Goal: Task Accomplishment & Management: Use online tool/utility

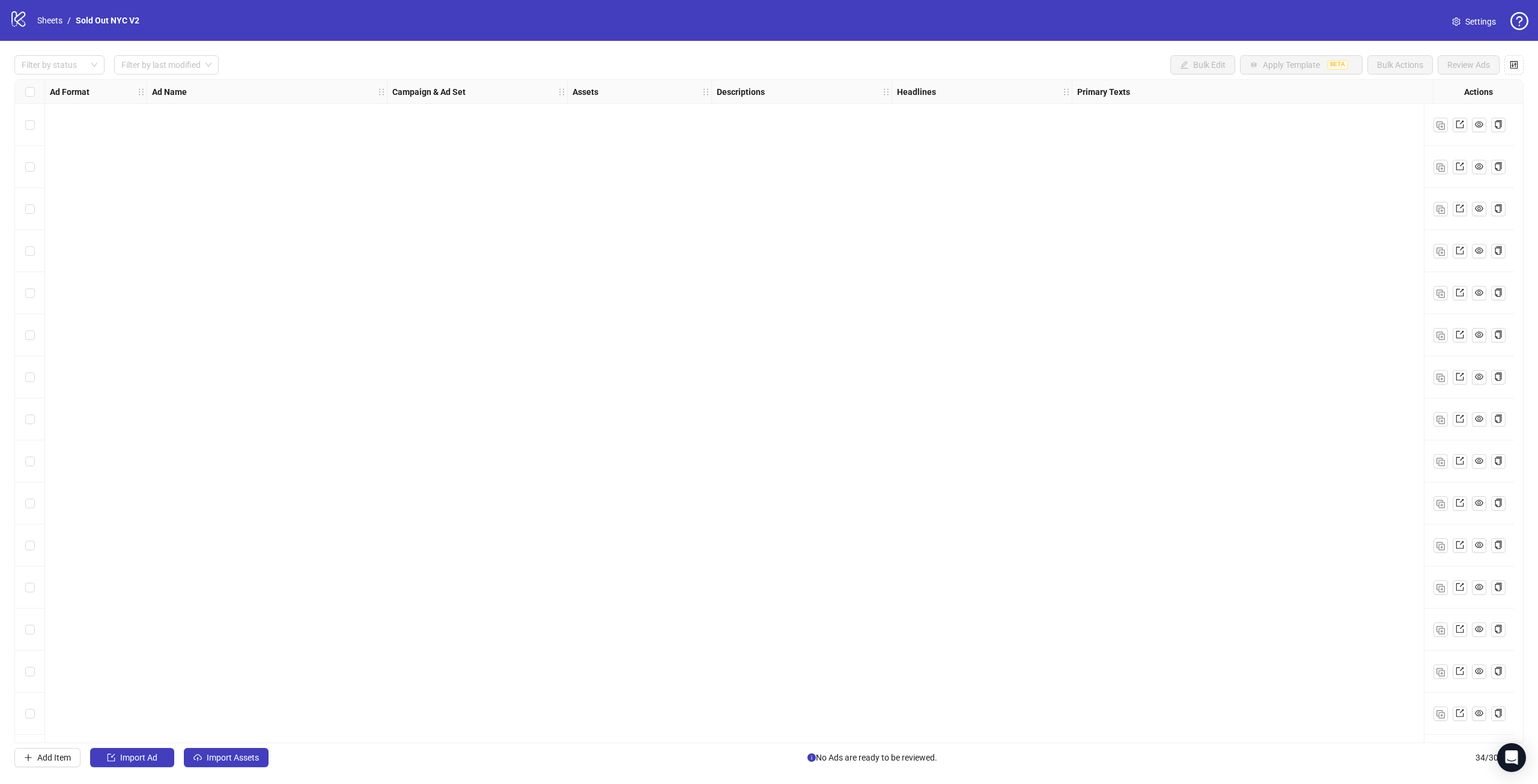
scroll to position [796, 0]
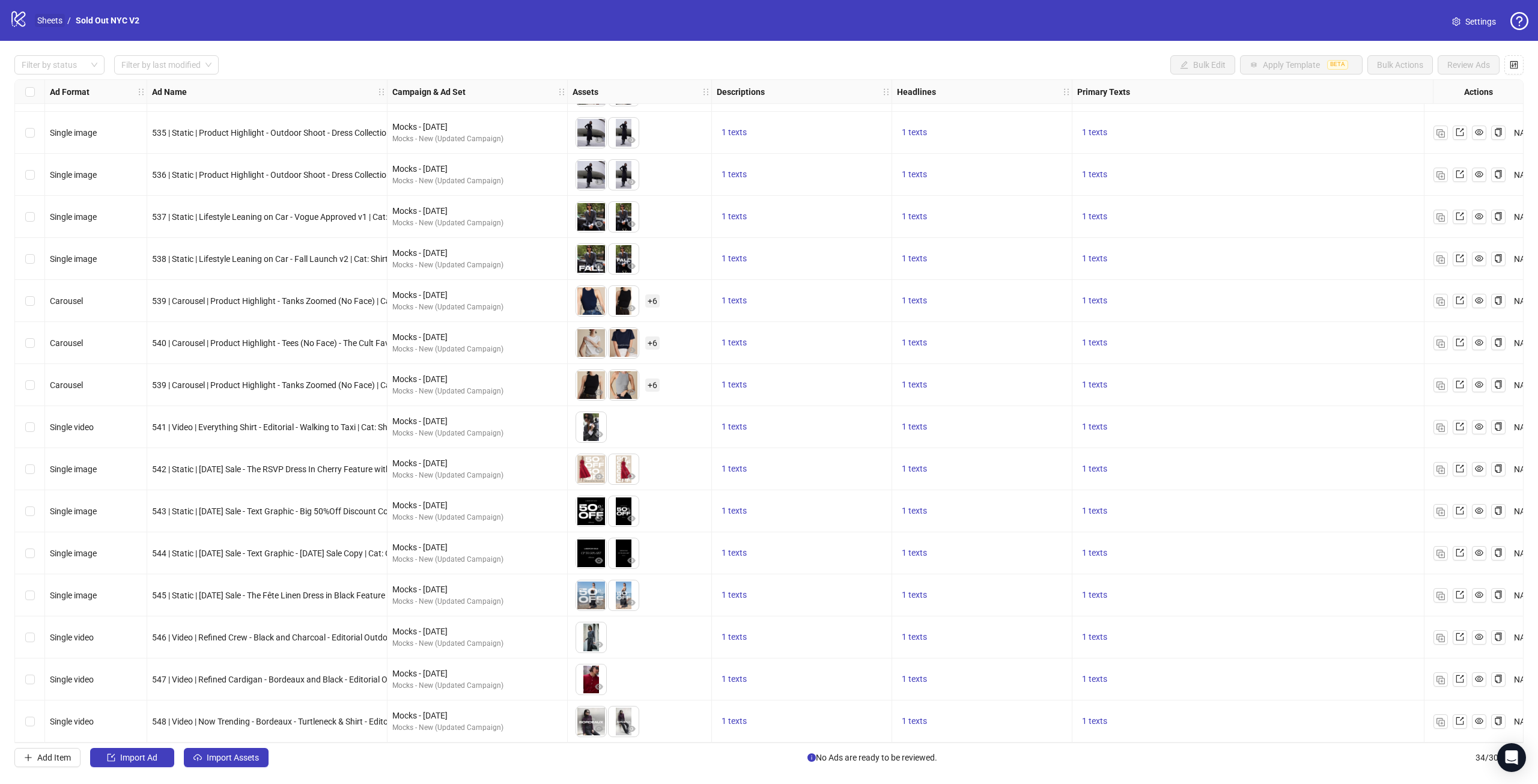
click at [39, 18] on link "Sheets" at bounding box center [49, 20] width 30 height 13
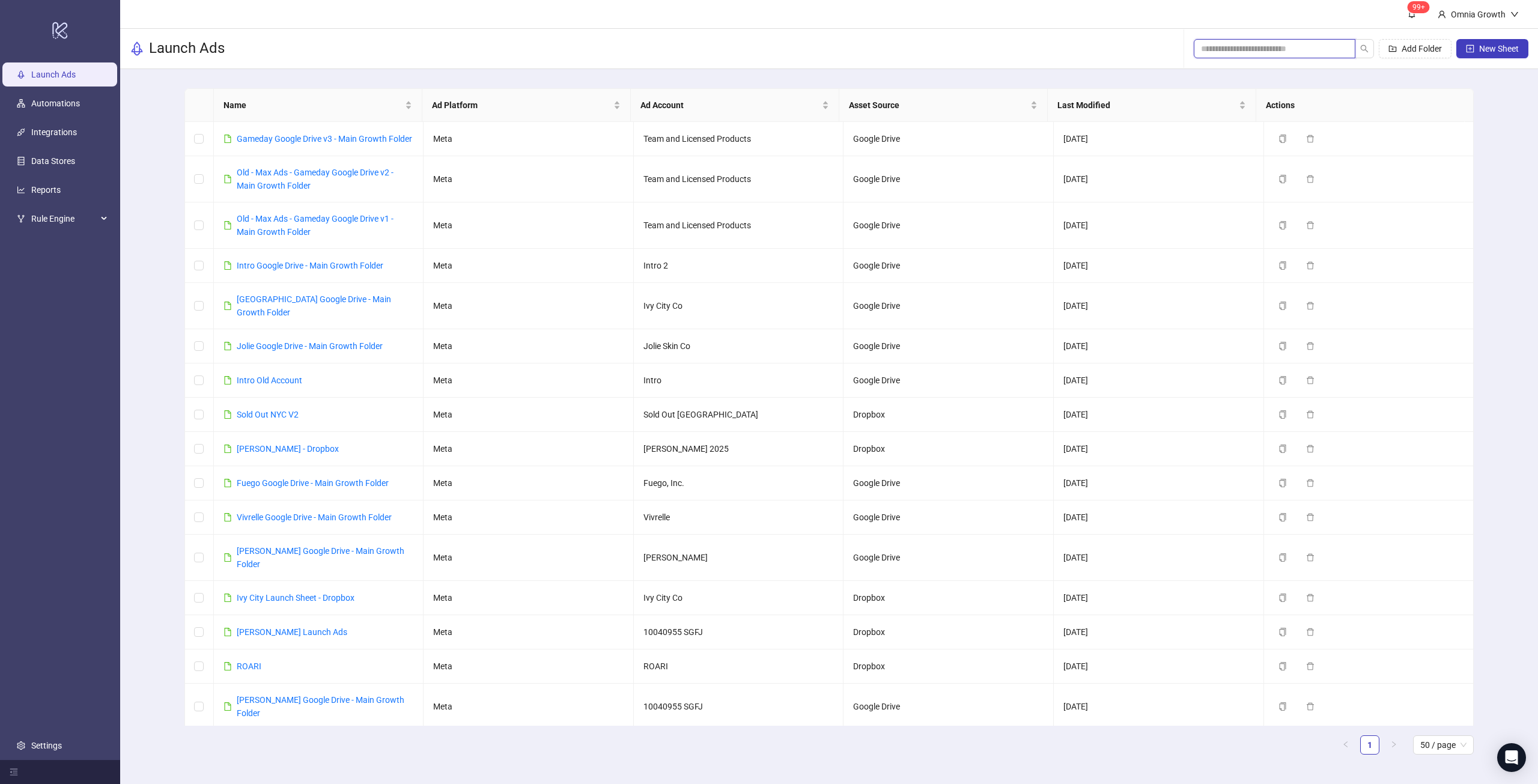
click at [1275, 52] on input "search" at bounding box center [1270, 49] width 137 height 13
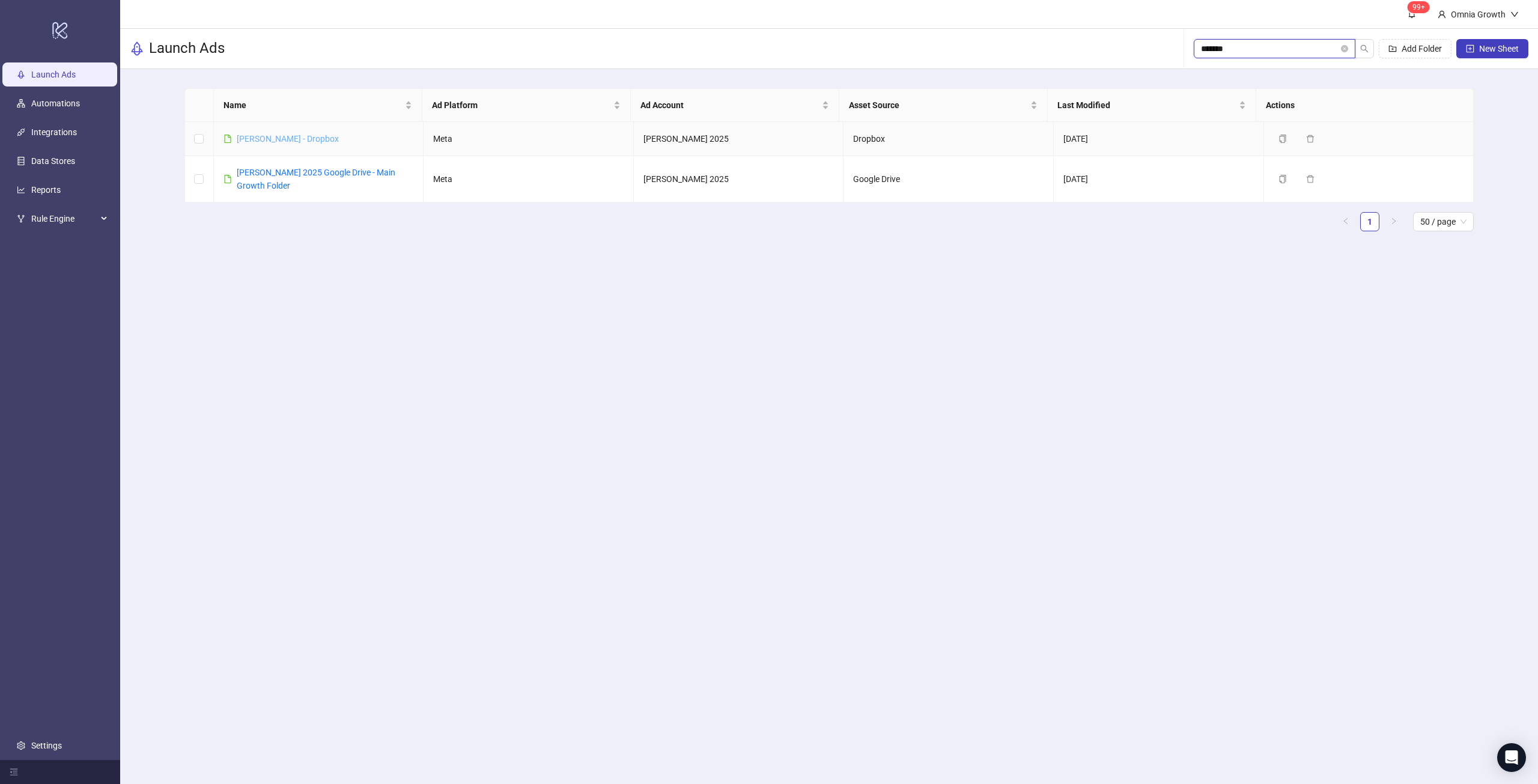
type input "*******"
click at [259, 137] on link "[PERSON_NAME] - Dropbox" at bounding box center [287, 138] width 102 height 10
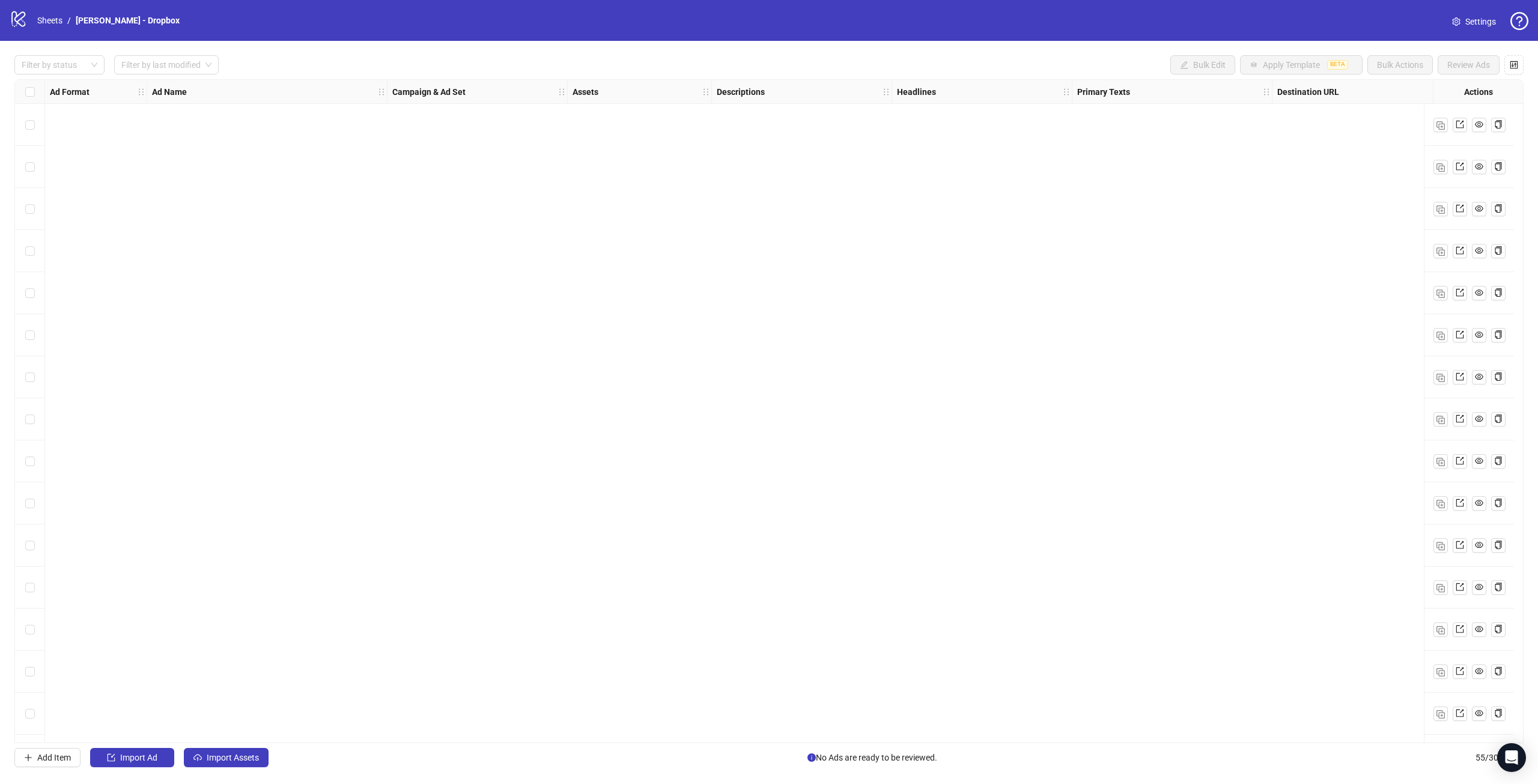
scroll to position [1678, 0]
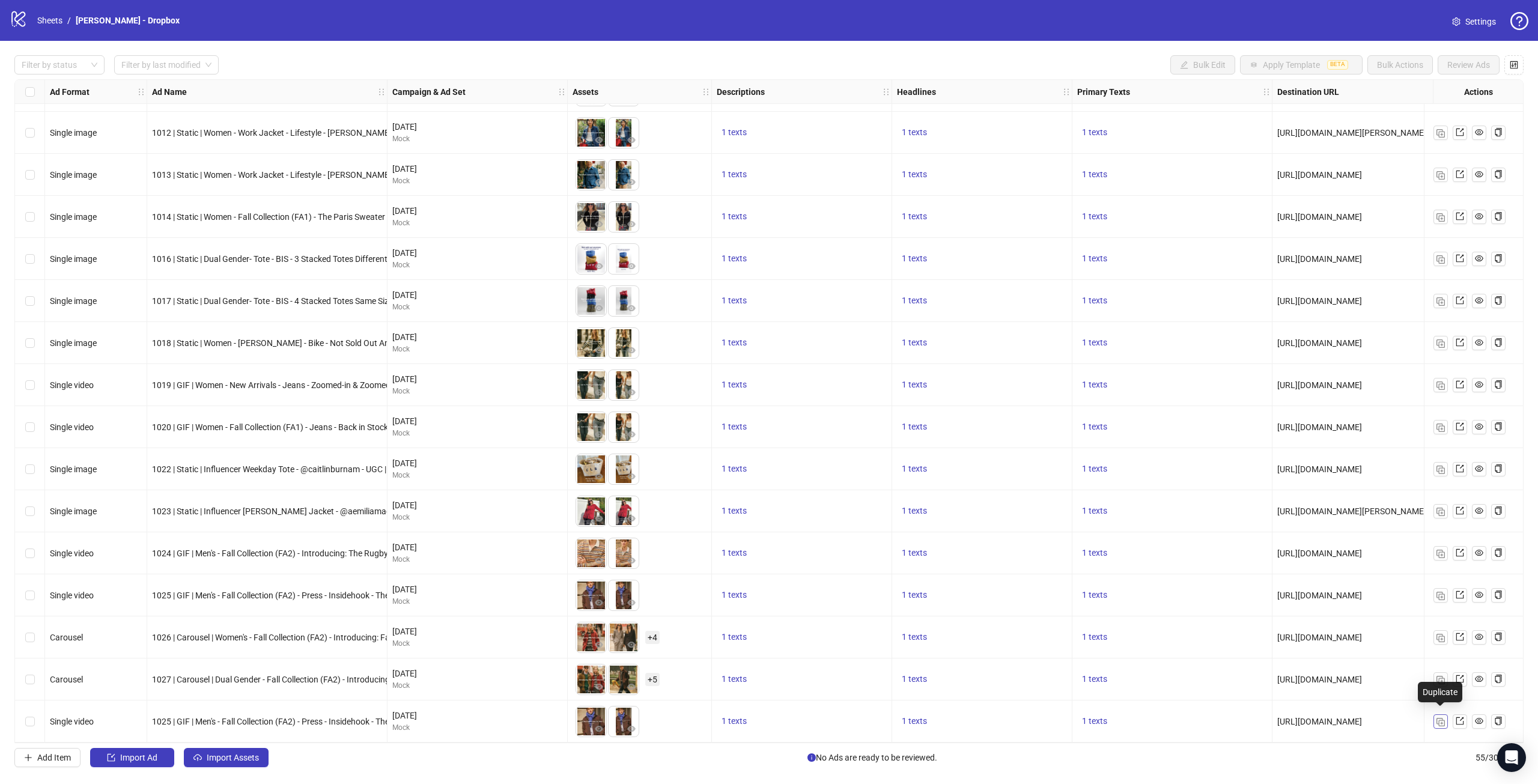
click at [1448, 716] on button "button" at bounding box center [1440, 721] width 14 height 14
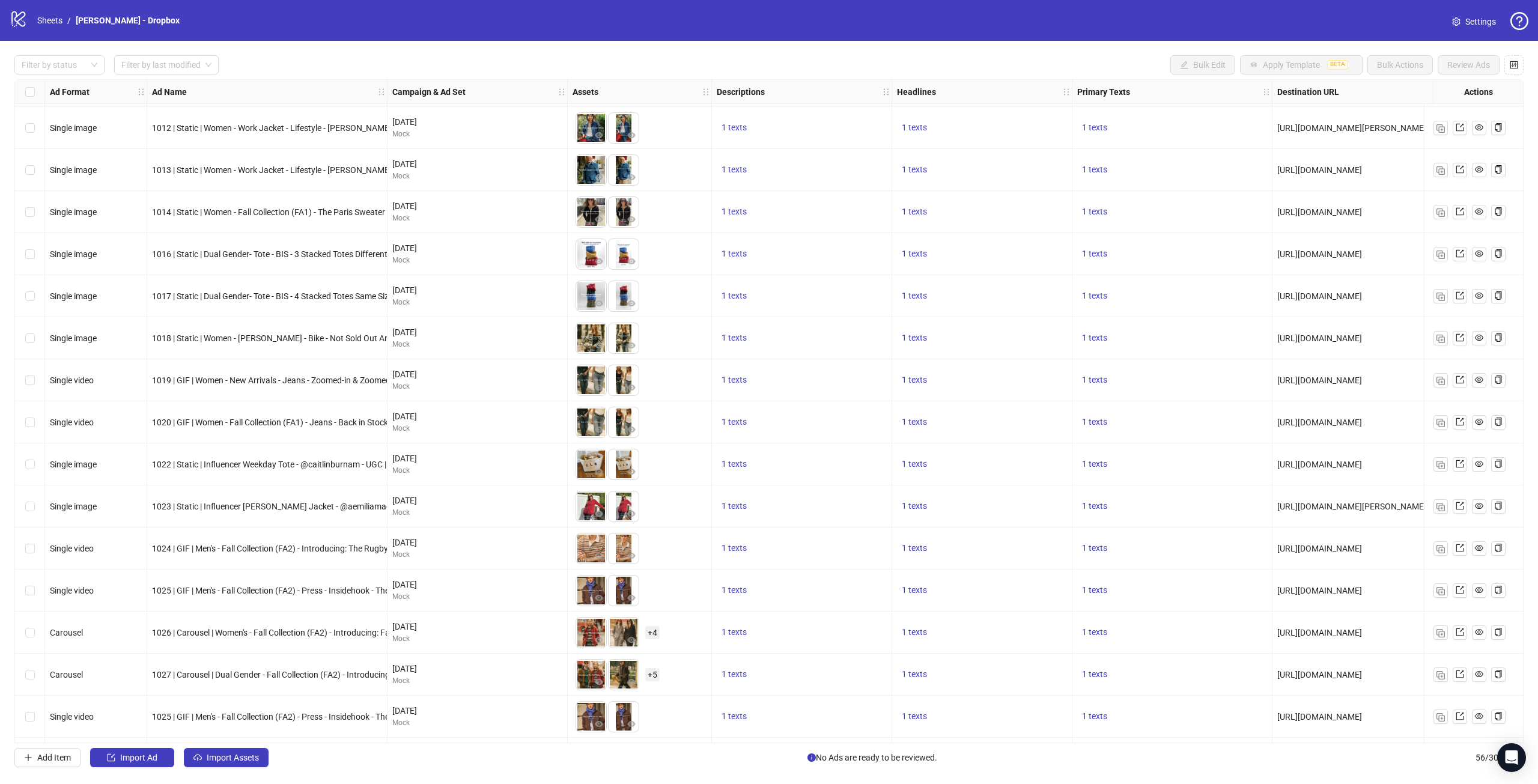
scroll to position [1721, 0]
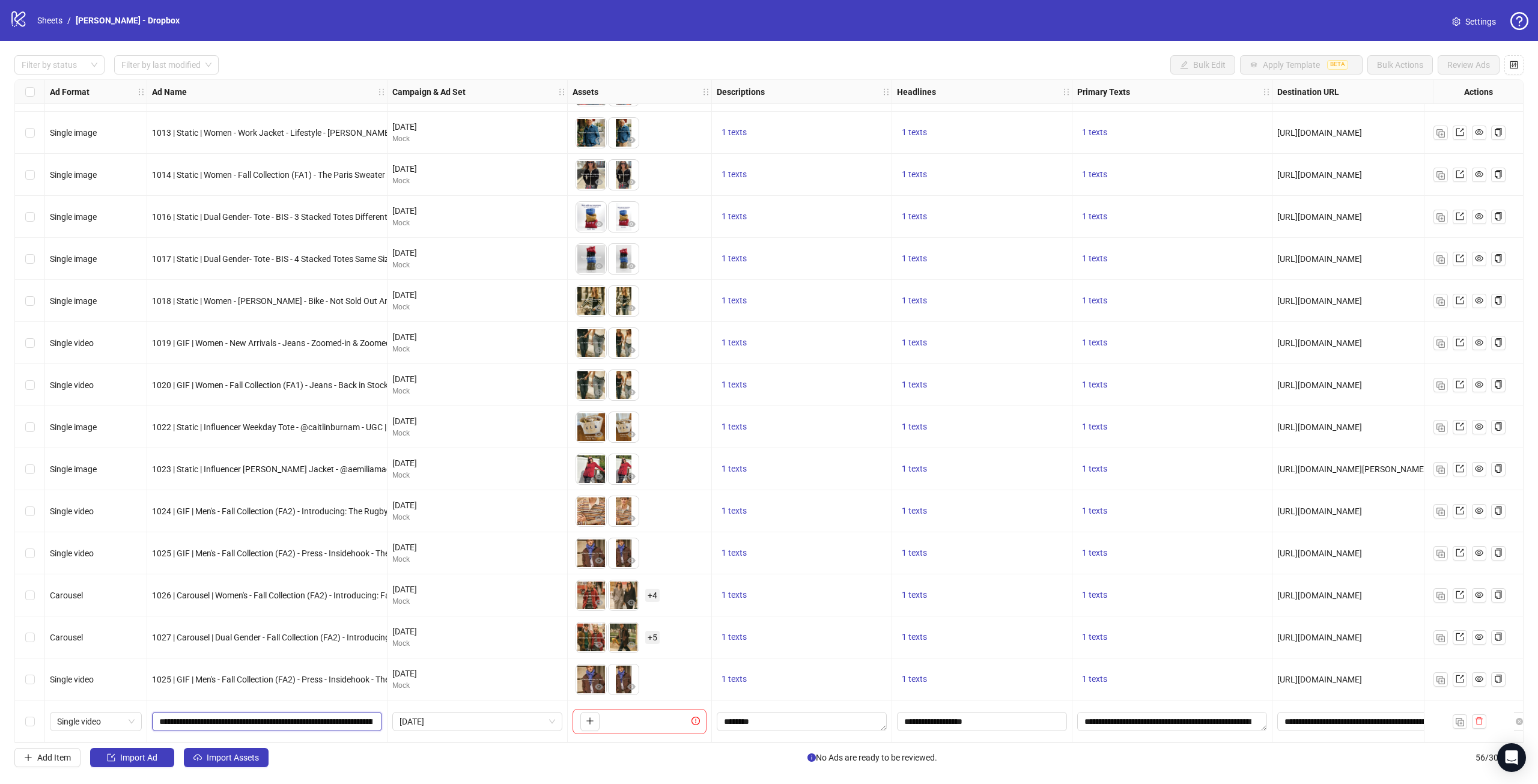
click at [328, 715] on input "**********" at bounding box center [266, 722] width 213 height 13
paste input "text"
type input "**********"
click at [326, 690] on div "1025 | GIF | Men's - Fall Collection (FA2) - Press - Insidehook - The Best Barn…" at bounding box center [267, 679] width 240 height 42
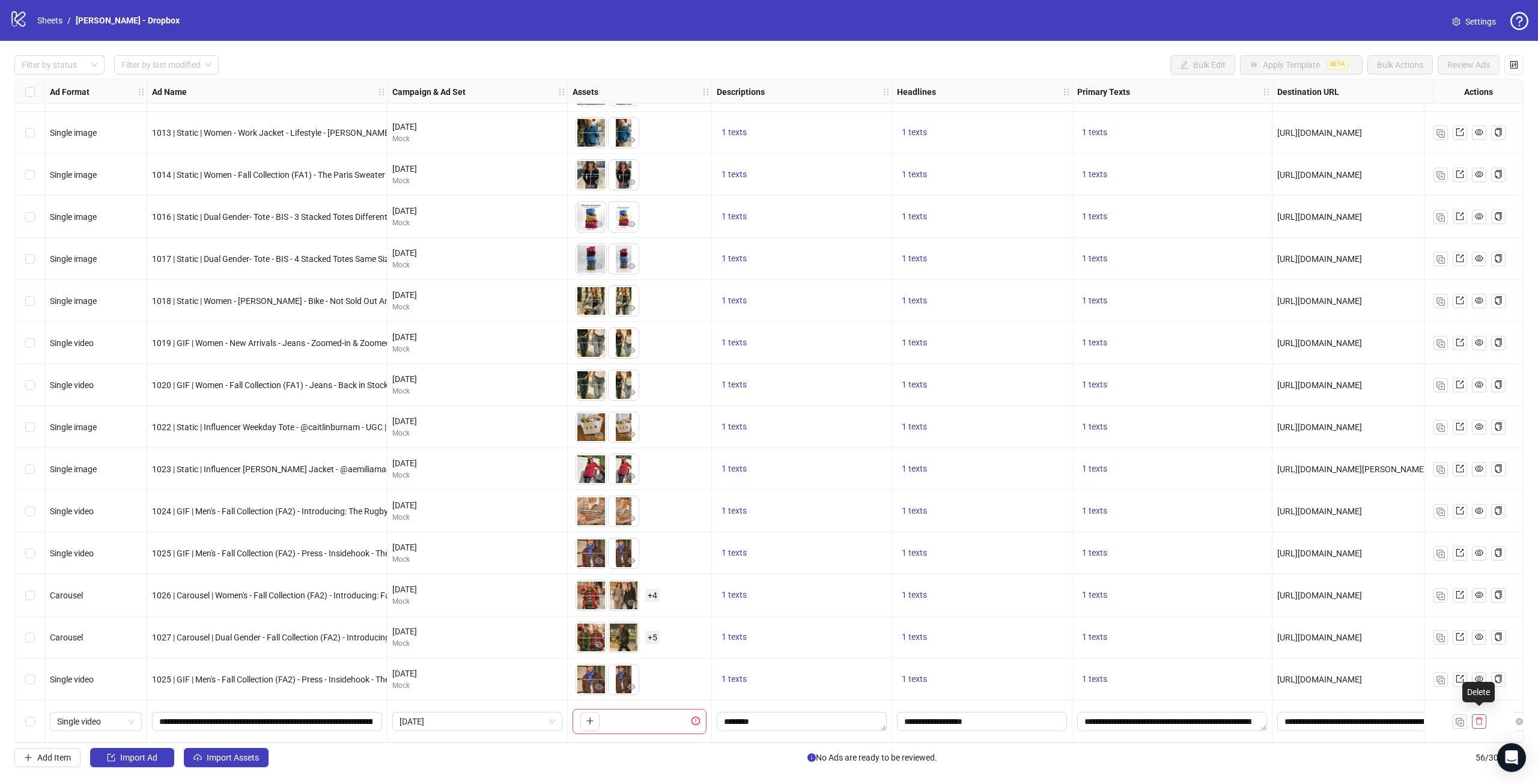
click at [1480, 717] on icon "delete" at bounding box center [1479, 721] width 9 height 9
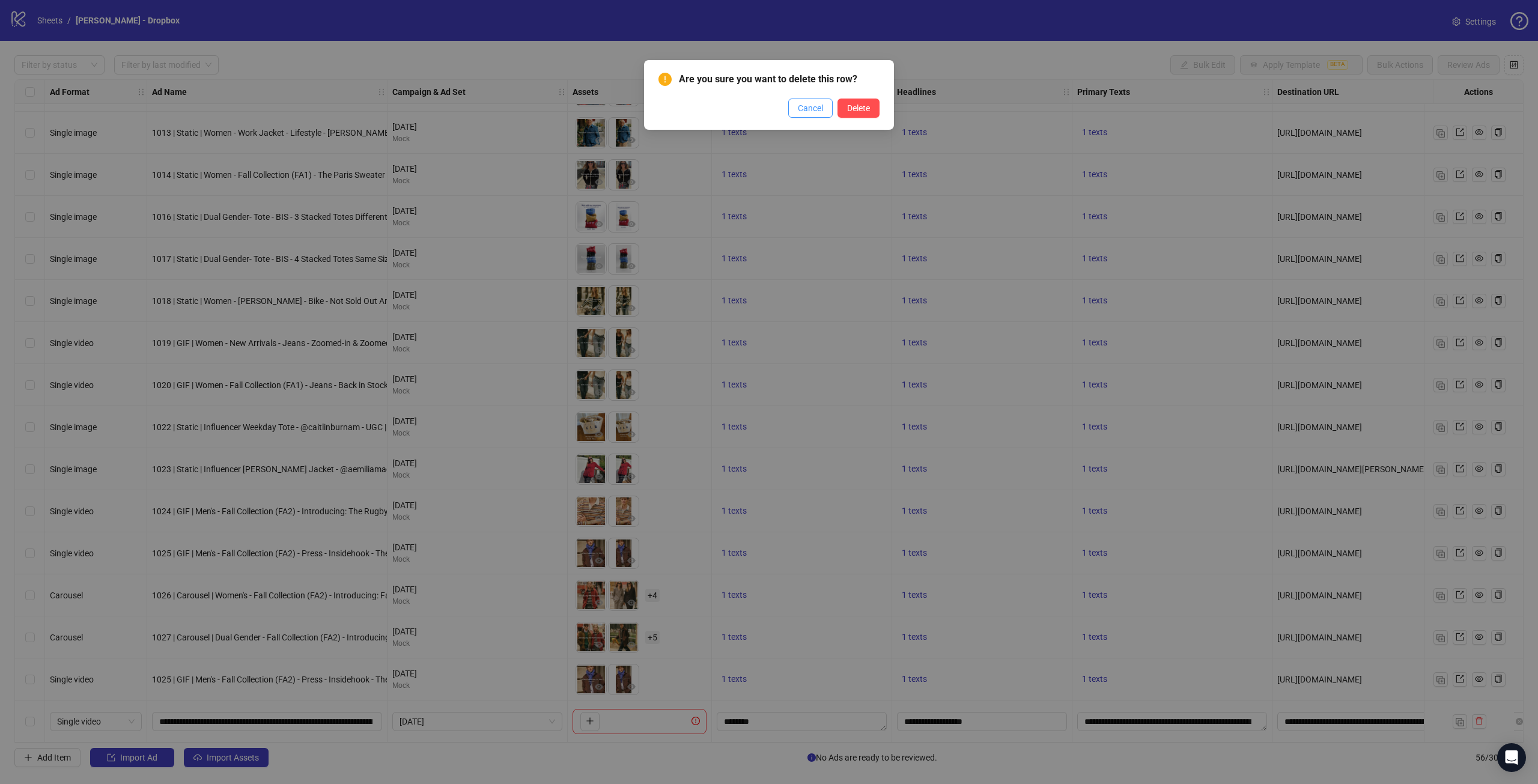
click at [821, 111] on span "Cancel" at bounding box center [810, 109] width 25 height 10
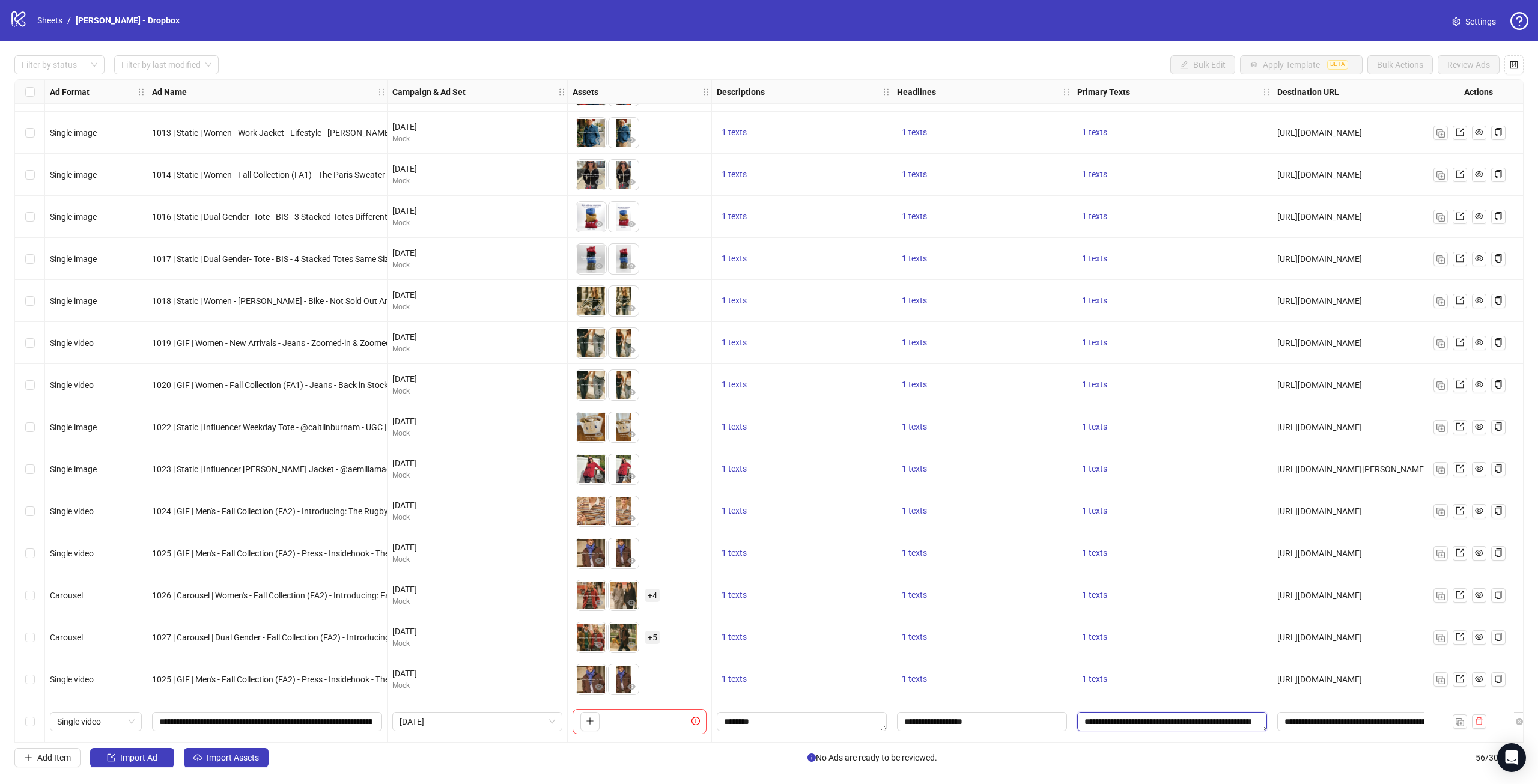
click at [1226, 722] on textarea "**********" at bounding box center [1173, 722] width 190 height 19
type textarea "**********"
click at [1201, 600] on div "1 texts" at bounding box center [1173, 596] width 200 height 42
click at [939, 715] on input "**********" at bounding box center [980, 722] width 153 height 13
type input "**********"
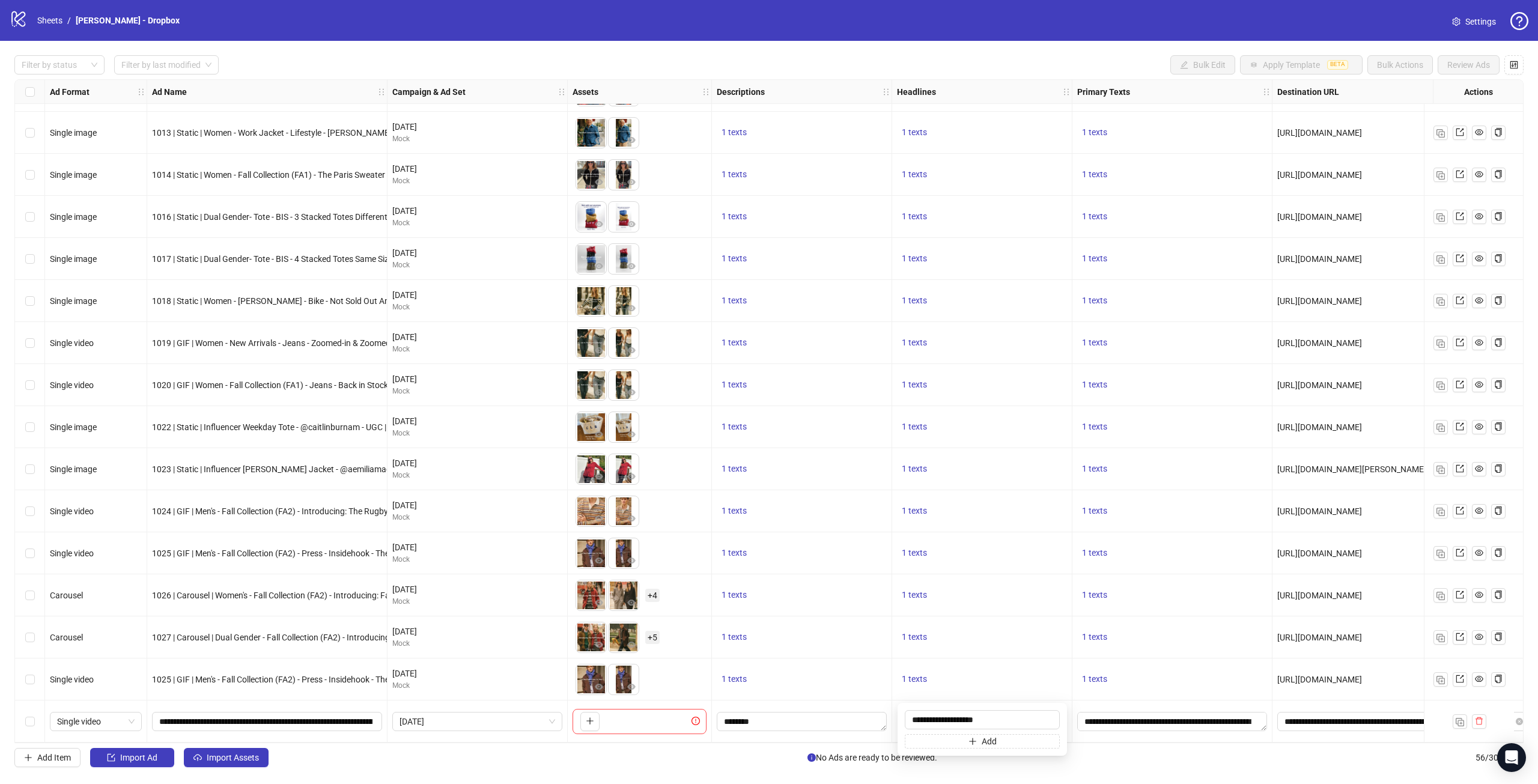
click at [1022, 588] on div "1 texts" at bounding box center [981, 595] width 170 height 14
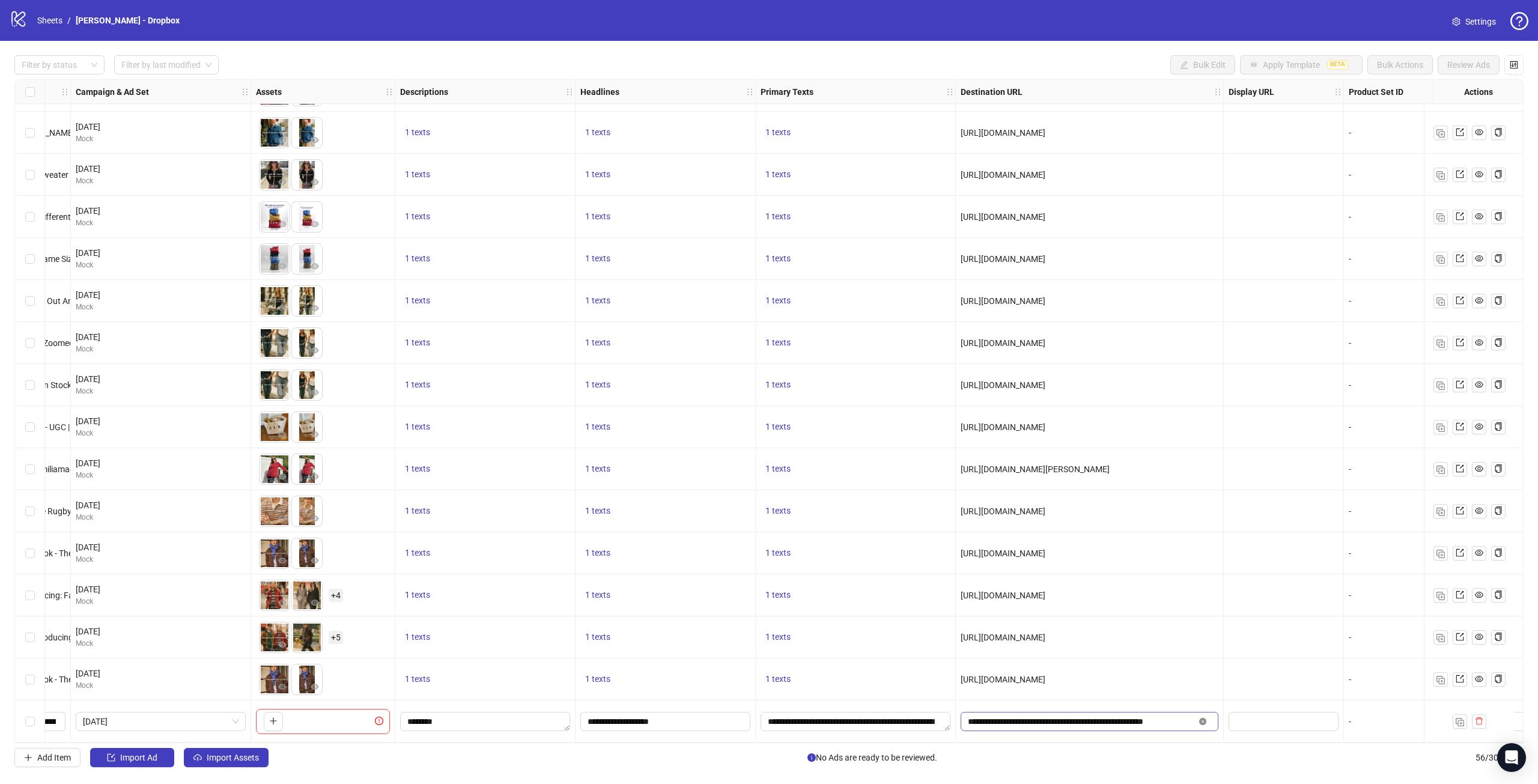
click at [1206, 718] on icon "close-circle" at bounding box center [1203, 722] width 8 height 8
click at [1107, 715] on input "text" at bounding box center [1077, 722] width 218 height 13
paste input "**********"
type input "**********"
click at [1250, 629] on div at bounding box center [1283, 637] width 120 height 42
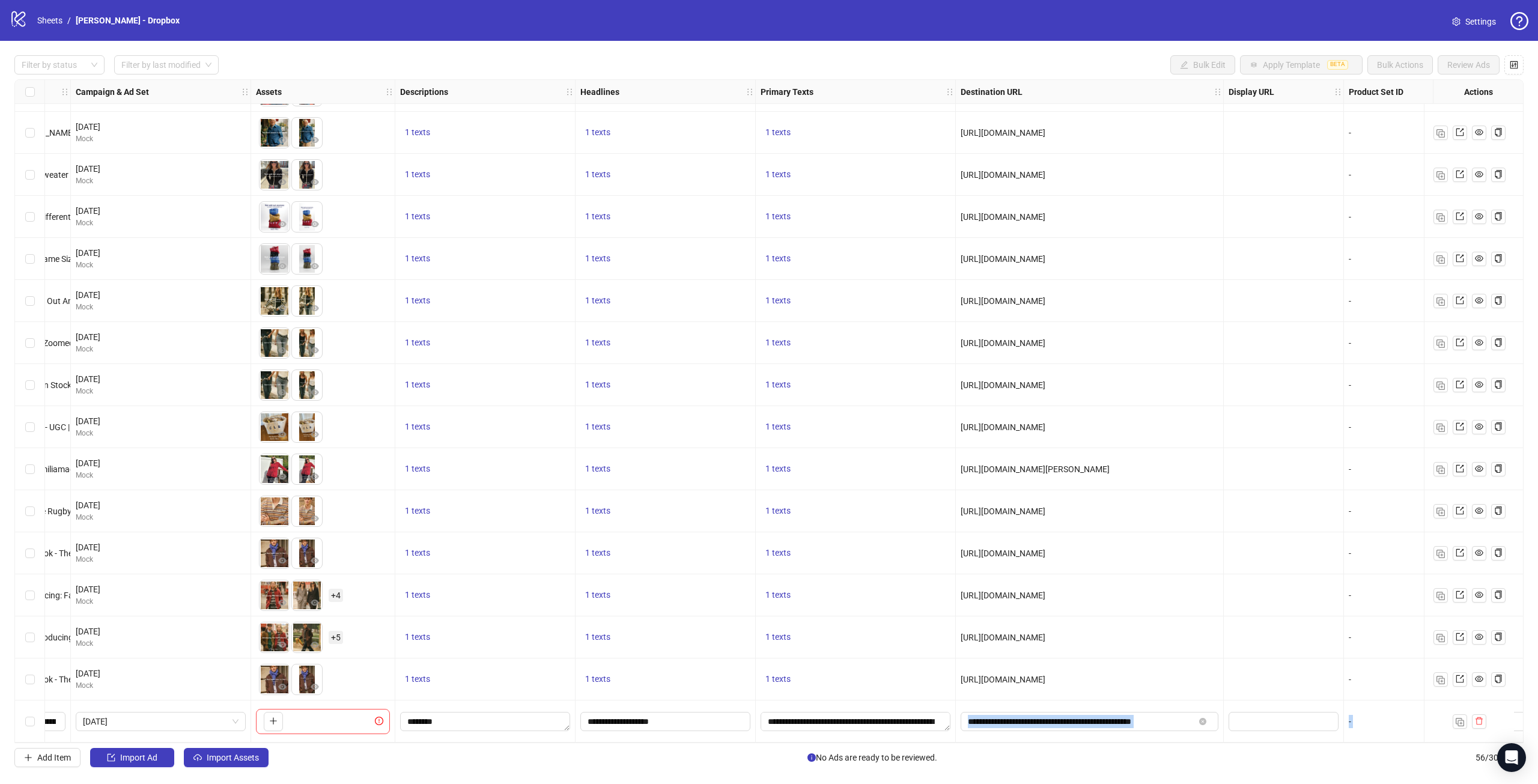
drag, startPoint x: 1168, startPoint y: 736, endPoint x: 1506, endPoint y: 739, distance: 338.0
click at [1506, 739] on div "Ad Format Ad Name Campaign & Ad Set Assets Descriptions Headlines Primary Texts…" at bounding box center [769, 411] width 1509 height 664
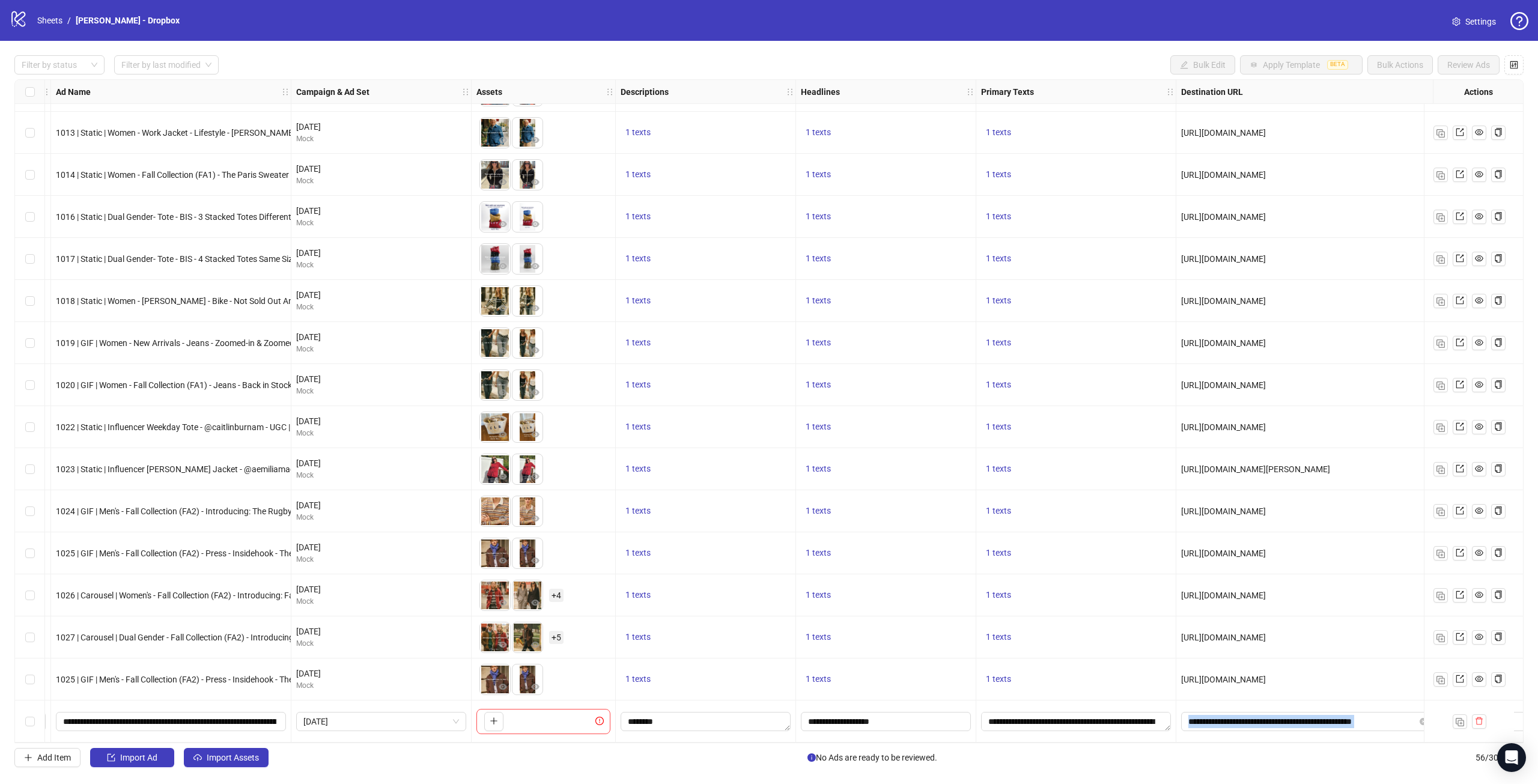
scroll to position [1721, 0]
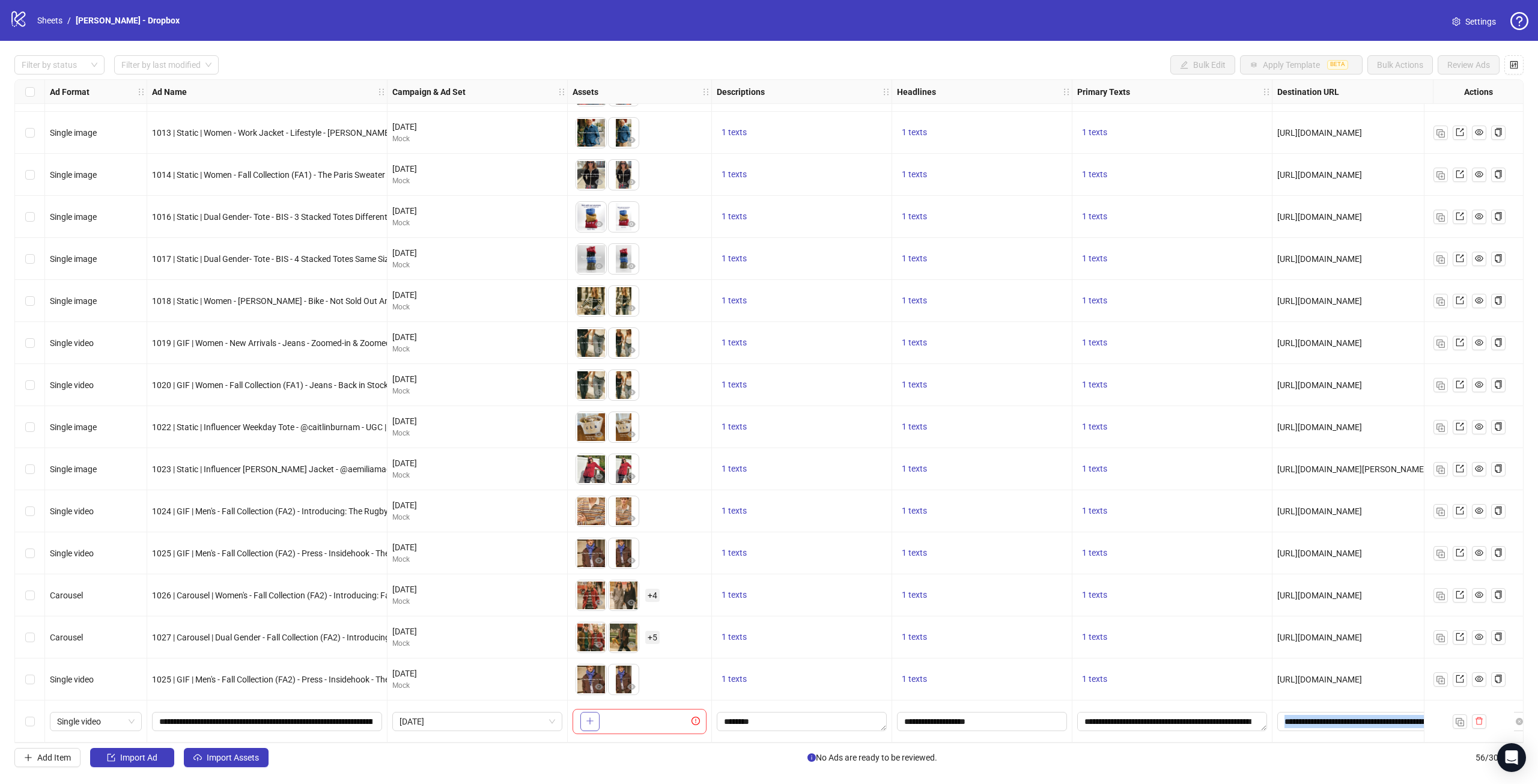
click at [583, 720] on button "button" at bounding box center [590, 722] width 19 height 19
click at [90, 719] on span "Single video" at bounding box center [95, 721] width 78 height 18
click at [90, 720] on span "Single video" at bounding box center [95, 721] width 78 height 18
click at [115, 632] on div "Carousel" at bounding box center [96, 635] width 73 height 13
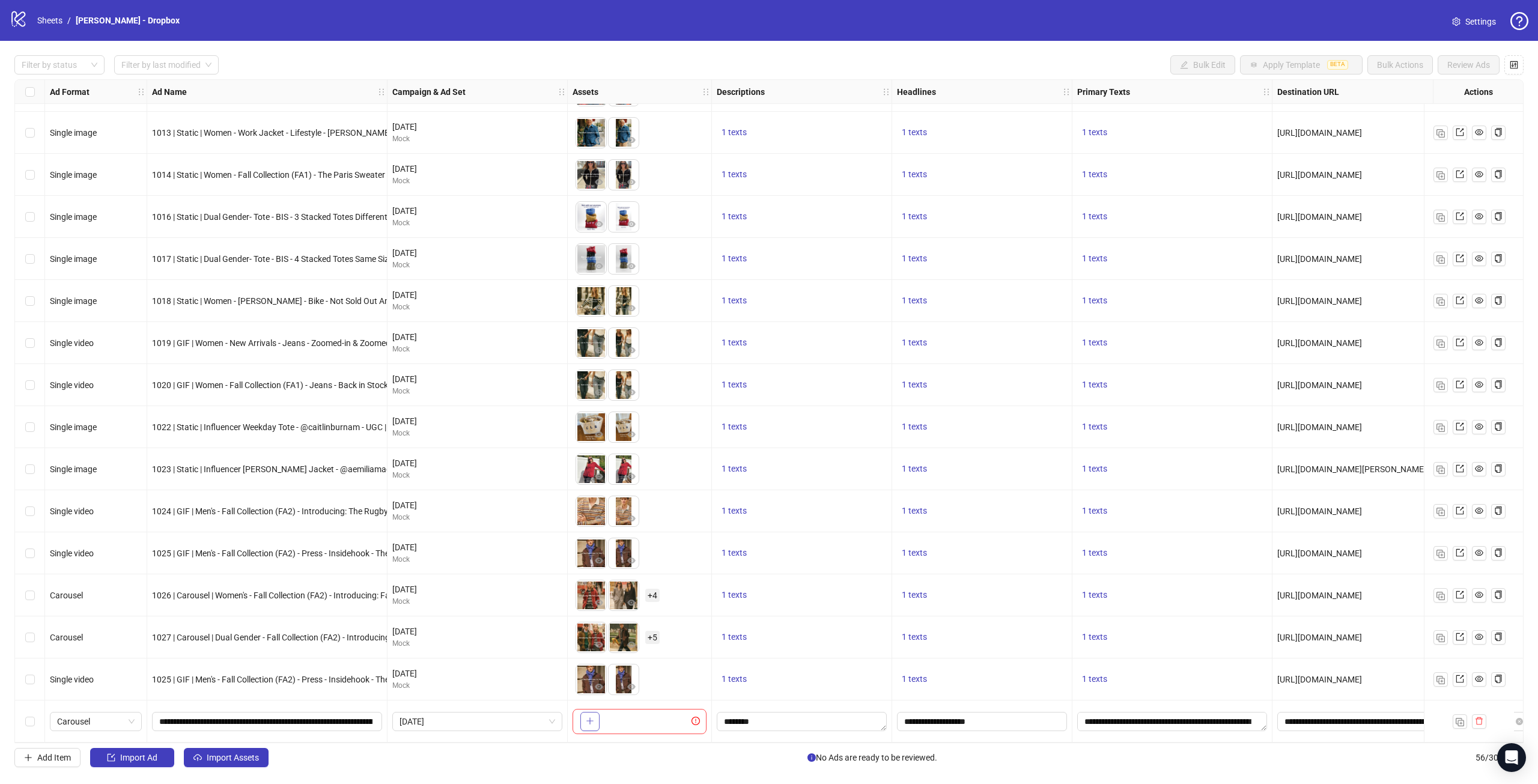
click at [592, 719] on icon "plus" at bounding box center [589, 721] width 9 height 9
click at [652, 722] on span "+ 4" at bounding box center [652, 722] width 14 height 13
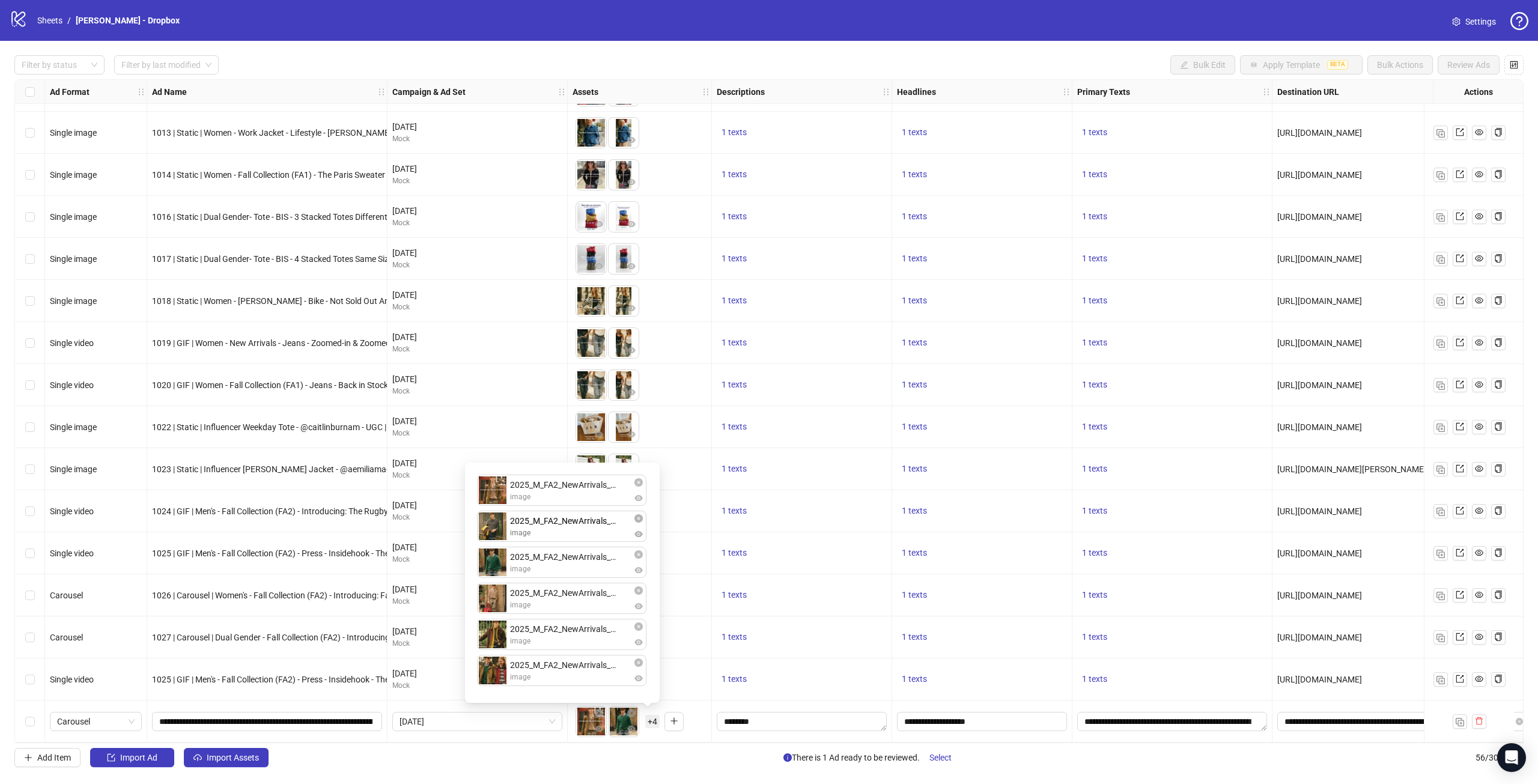
drag, startPoint x: 496, startPoint y: 576, endPoint x: 500, endPoint y: 532, distance: 44.2
click at [500, 532] on div "2025_M_FA2_NewArrivals_1x1_1.png image 2025_M_FA2_NewArrivals_1x1_5.png image 2…" at bounding box center [562, 582] width 181 height 226
drag, startPoint x: 496, startPoint y: 639, endPoint x: 493, endPoint y: 656, distance: 17.3
click at [493, 648] on div "2025_M_FA2_NewArrivals_1x1_1.png image 2025_M_FA2_NewArrivals_1x1_2.png image 2…" at bounding box center [562, 582] width 181 height 226
drag, startPoint x: 493, startPoint y: 680, endPoint x: 499, endPoint y: 575, distance: 105.2
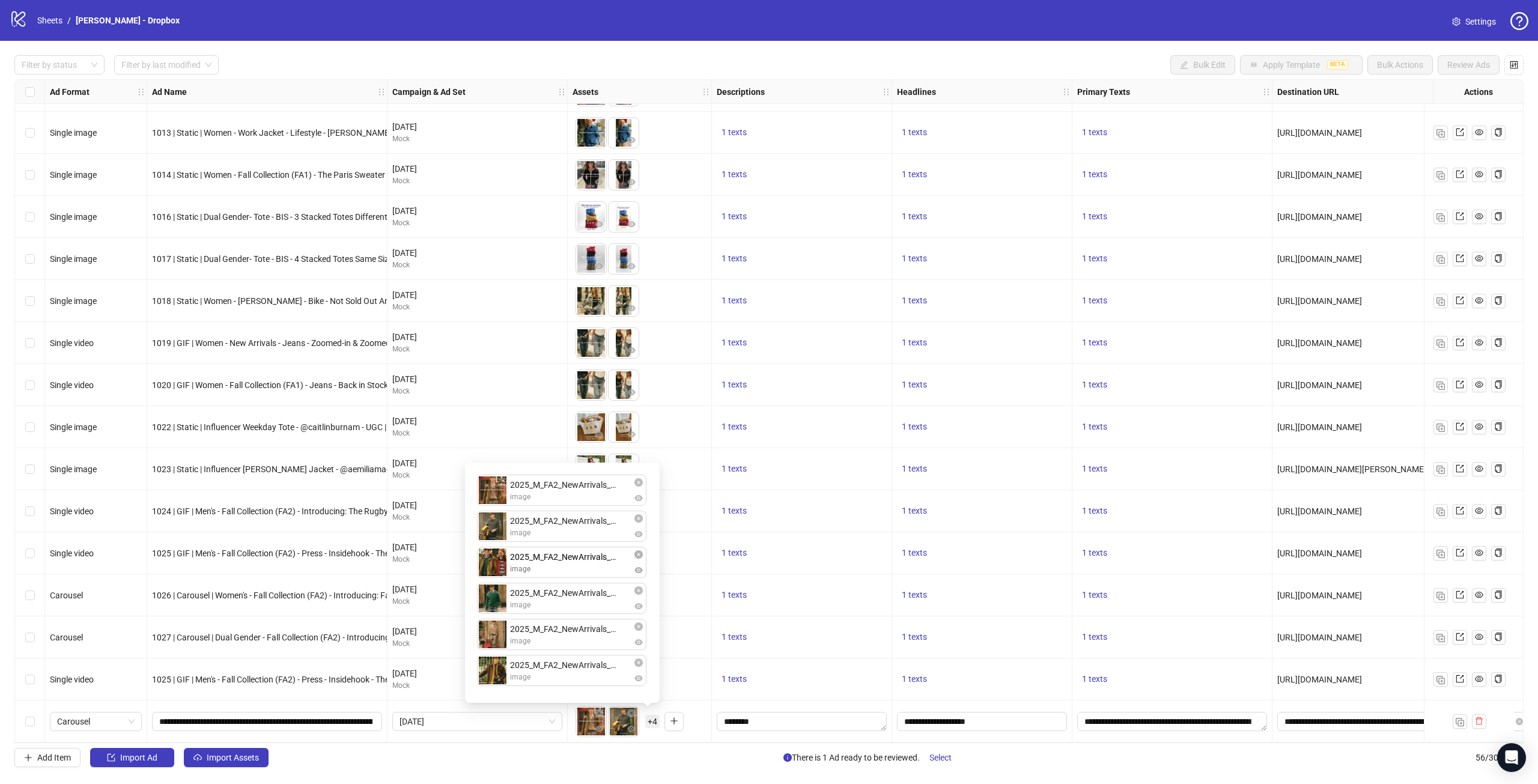
click at [499, 575] on div "2025_M_FA2_NewArrivals_1x1_1.png image 2025_M_FA2_NewArrivals_1x1_2.png image 2…" at bounding box center [562, 582] width 181 height 226
drag, startPoint x: 497, startPoint y: 602, endPoint x: 496, endPoint y: 642, distance: 40.0
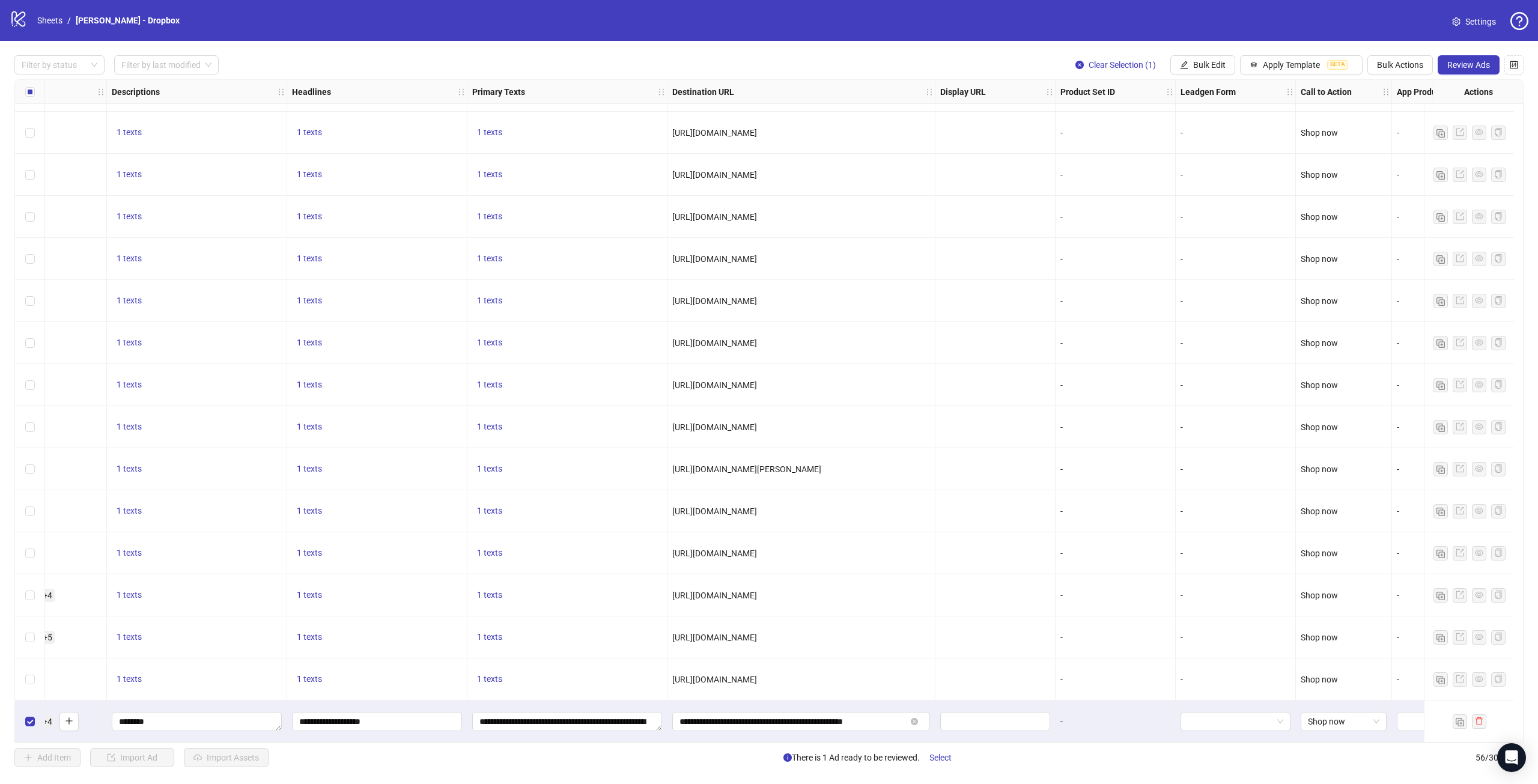
scroll to position [1721, 693]
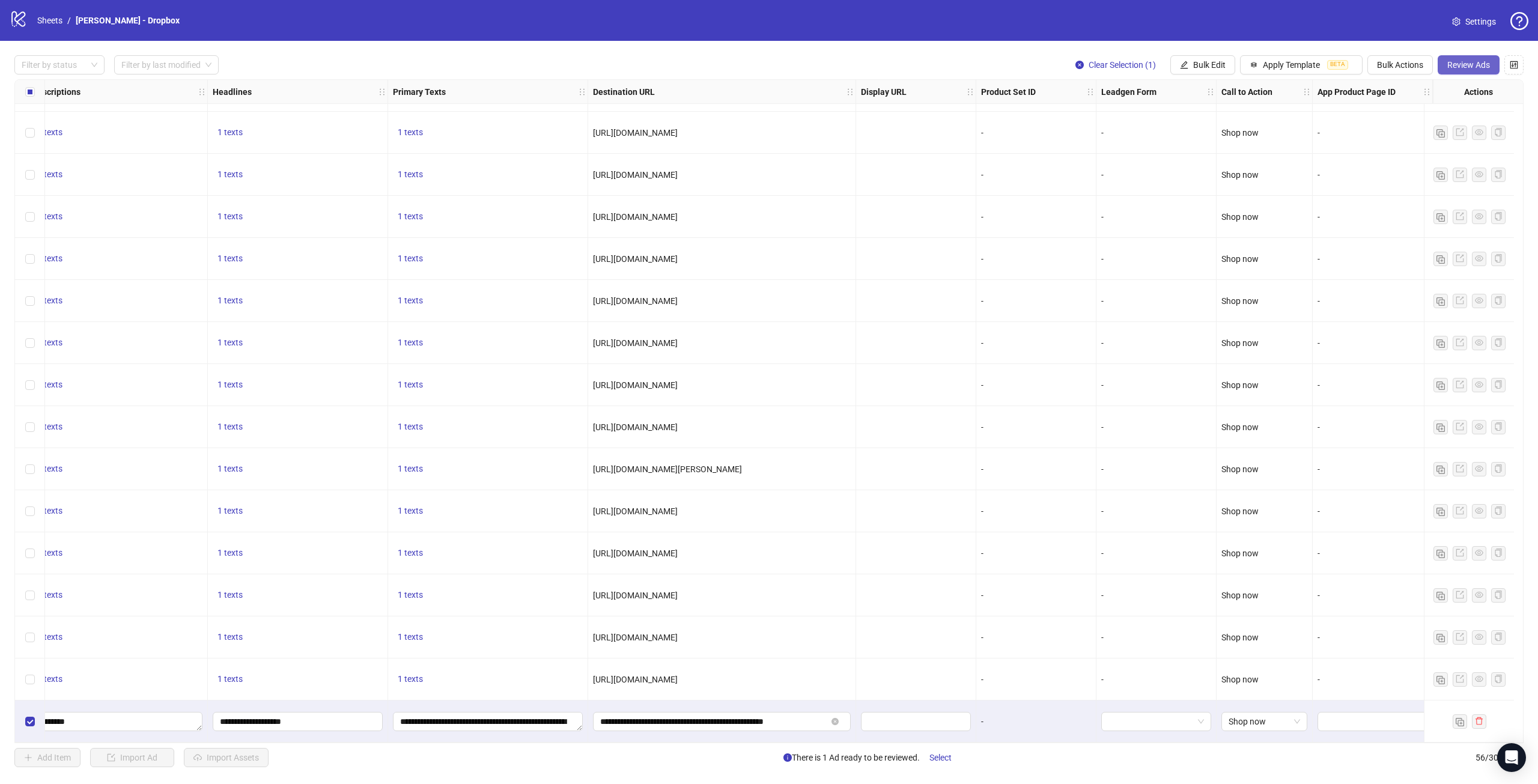
click at [1470, 70] on span "Review Ads" at bounding box center [1469, 65] width 42 height 10
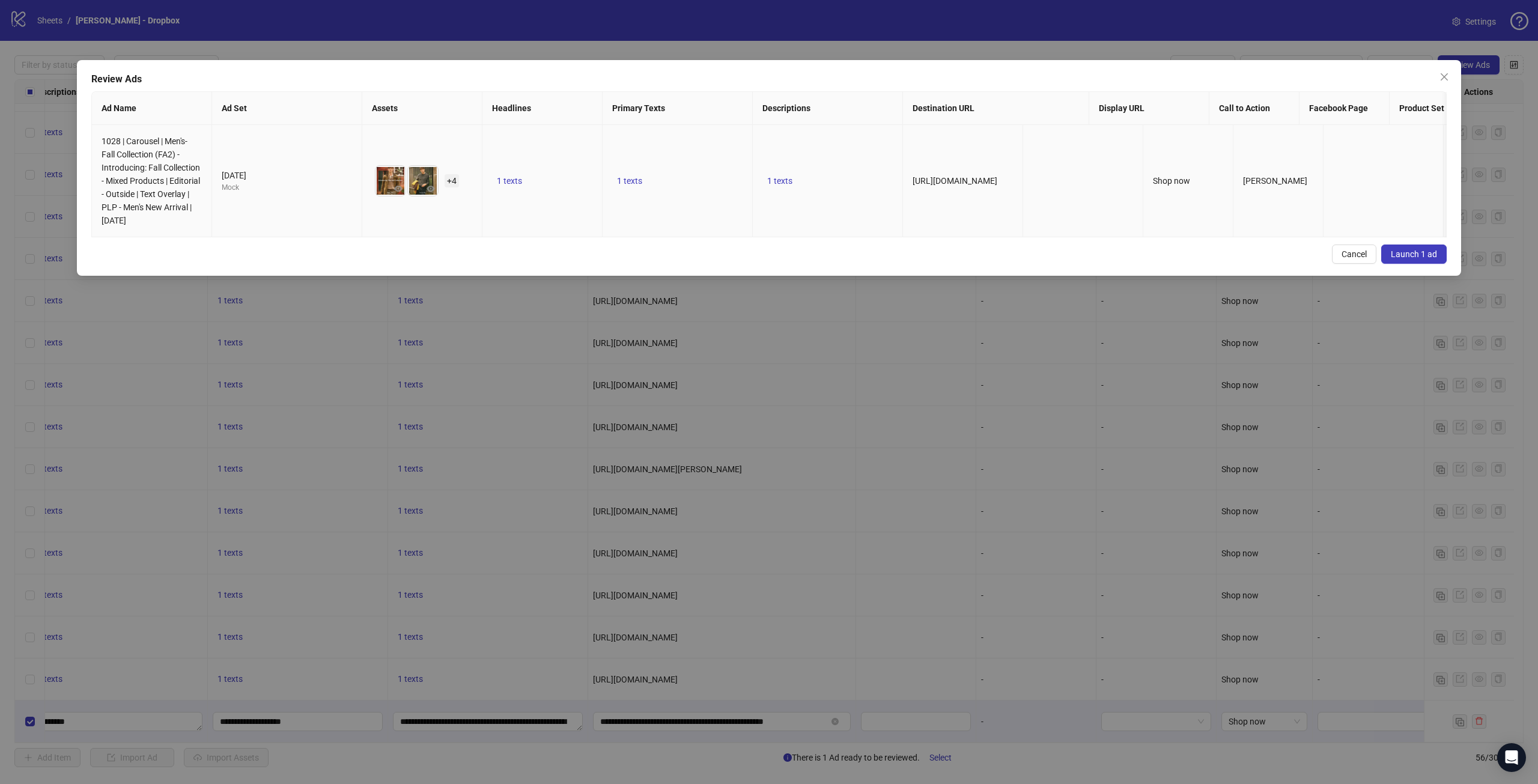
click at [629, 171] on td "1 texts" at bounding box center [678, 181] width 150 height 112
click at [634, 185] on button "1 texts" at bounding box center [630, 181] width 35 height 14
click at [1448, 78] on icon "close" at bounding box center [1445, 77] width 10 height 10
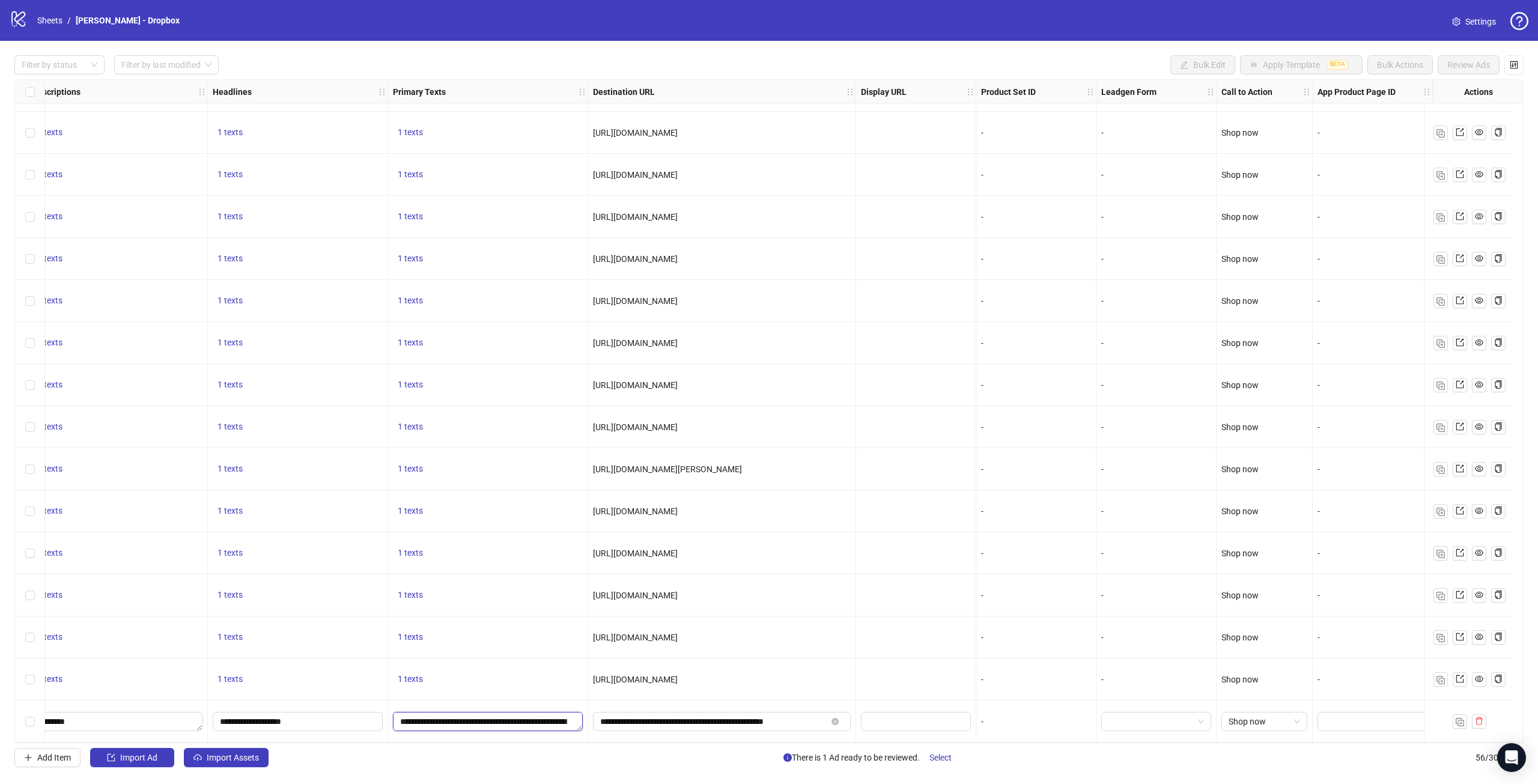
click at [520, 720] on textarea "**********" at bounding box center [488, 722] width 190 height 19
click at [510, 635] on div "1 texts" at bounding box center [488, 637] width 190 height 14
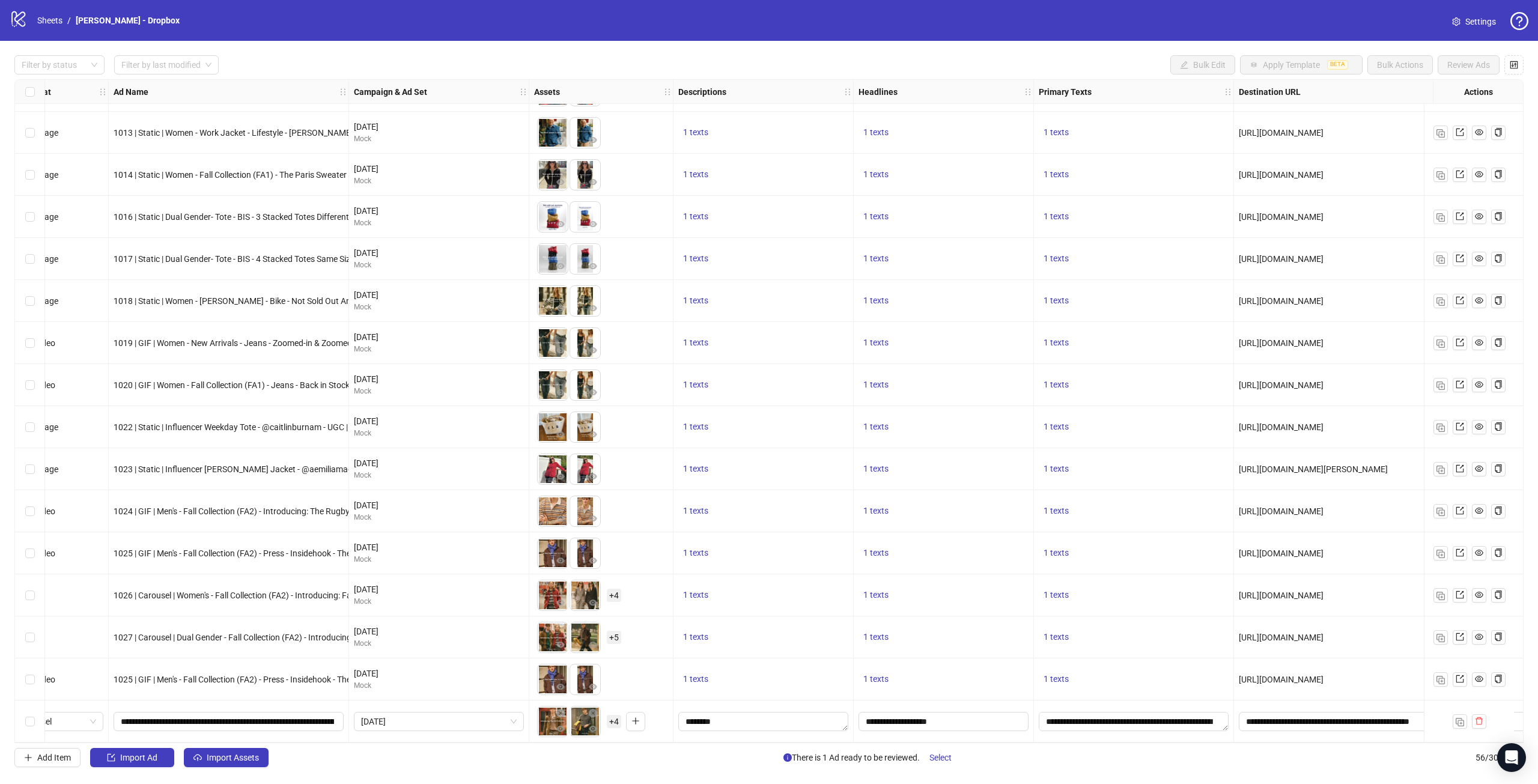
scroll to position [1721, 0]
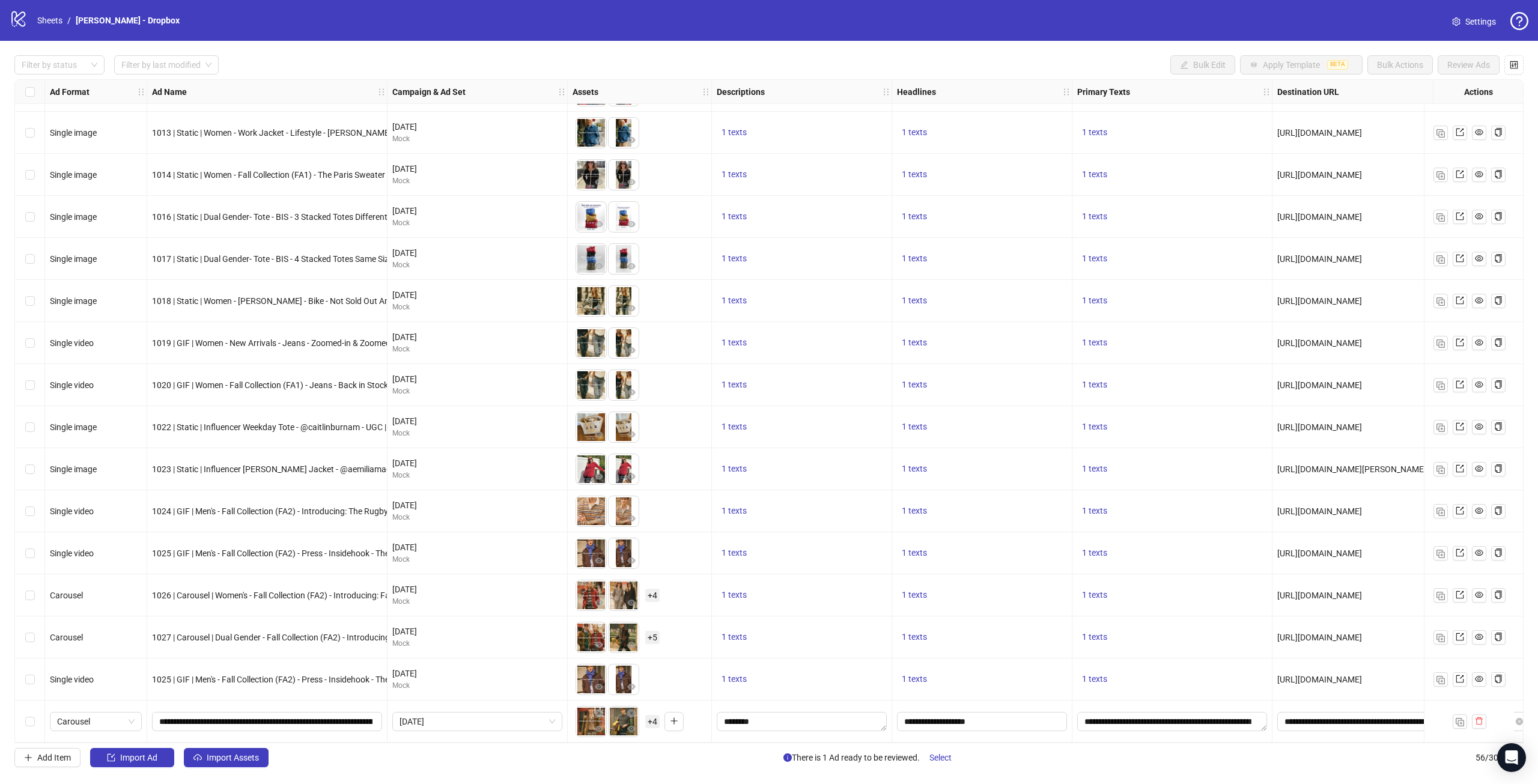
click at [36, 725] on div "Select row 56" at bounding box center [30, 722] width 30 height 42
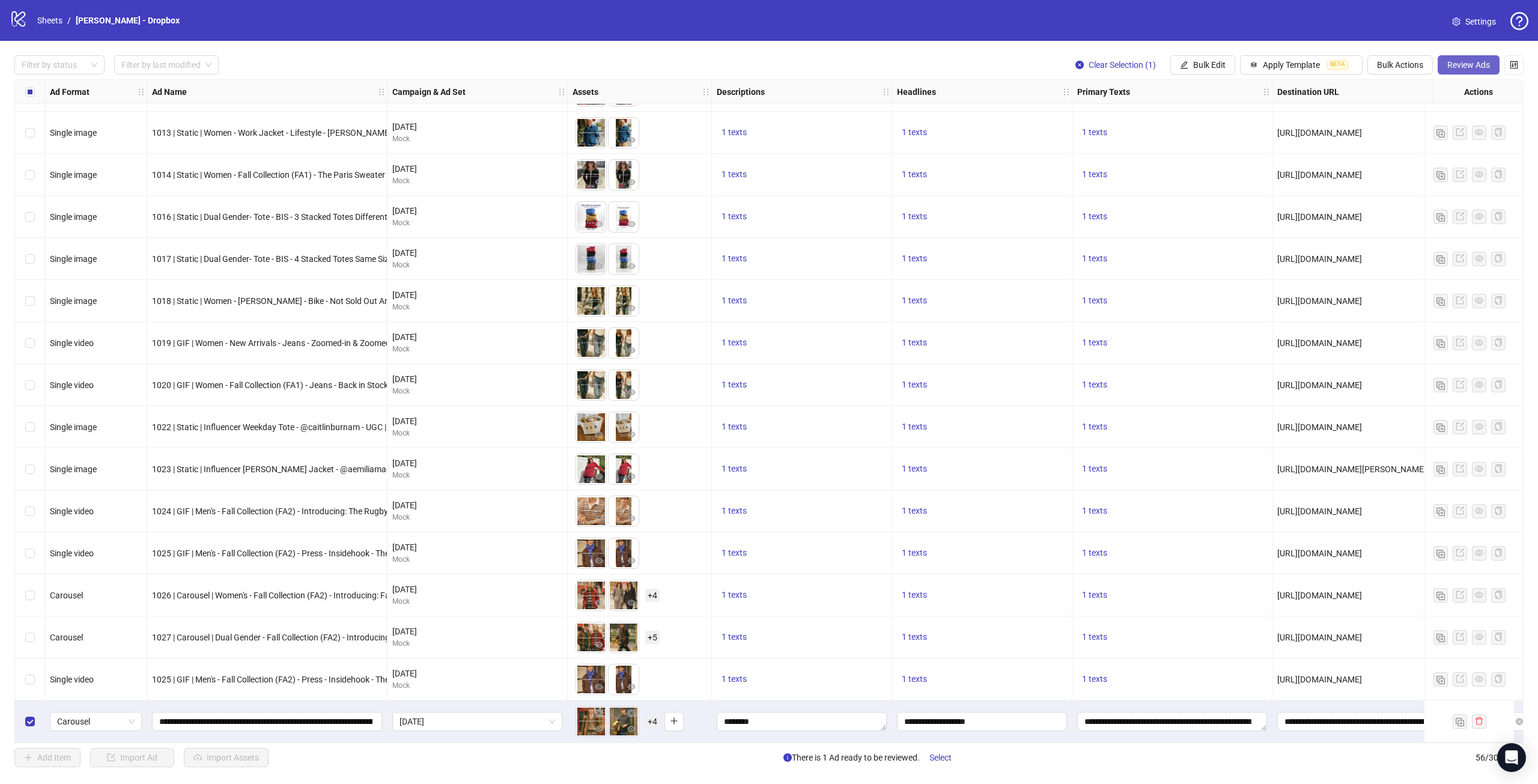
click at [1475, 64] on div "Filter by status Filter by last modified Clear Selection (1) Bulk Edit Apply Te…" at bounding box center [769, 411] width 1538 height 741
click at [1475, 64] on span "Review Ads" at bounding box center [1469, 65] width 42 height 10
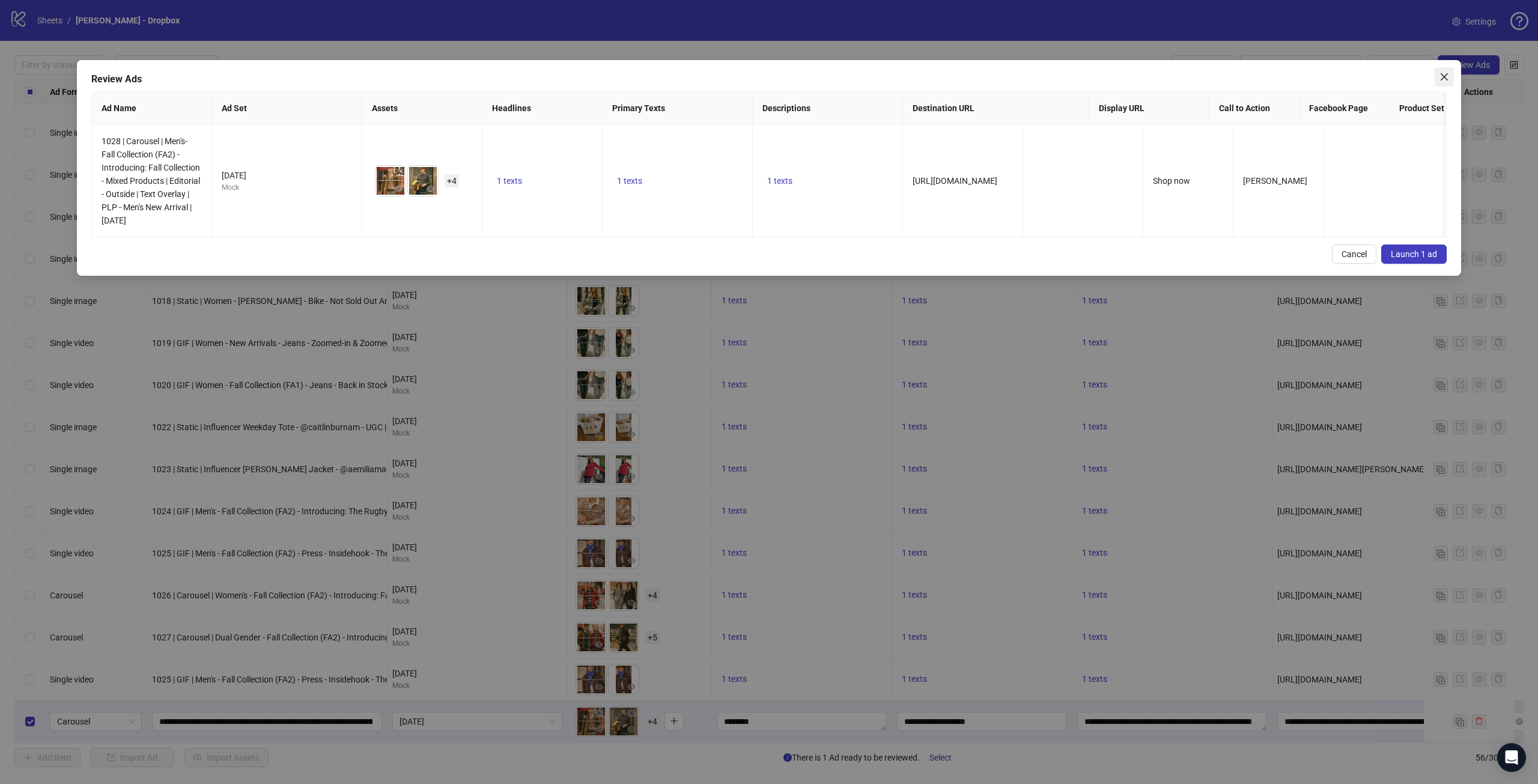
drag, startPoint x: 1445, startPoint y: 76, endPoint x: 1118, endPoint y: 8, distance: 334.0
click at [1445, 76] on icon "close" at bounding box center [1445, 77] width 8 height 8
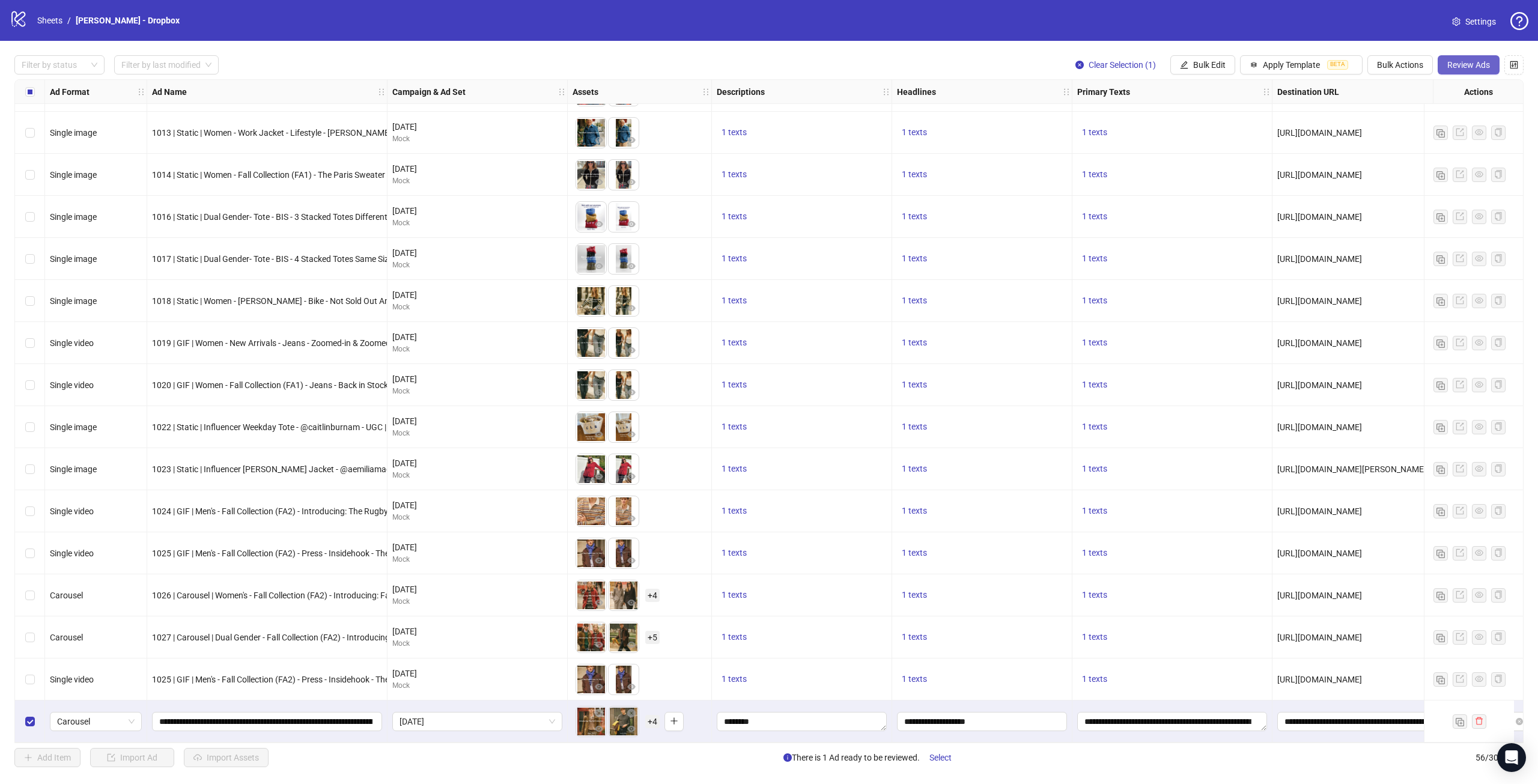
click at [1470, 66] on span "Review Ads" at bounding box center [1469, 65] width 42 height 10
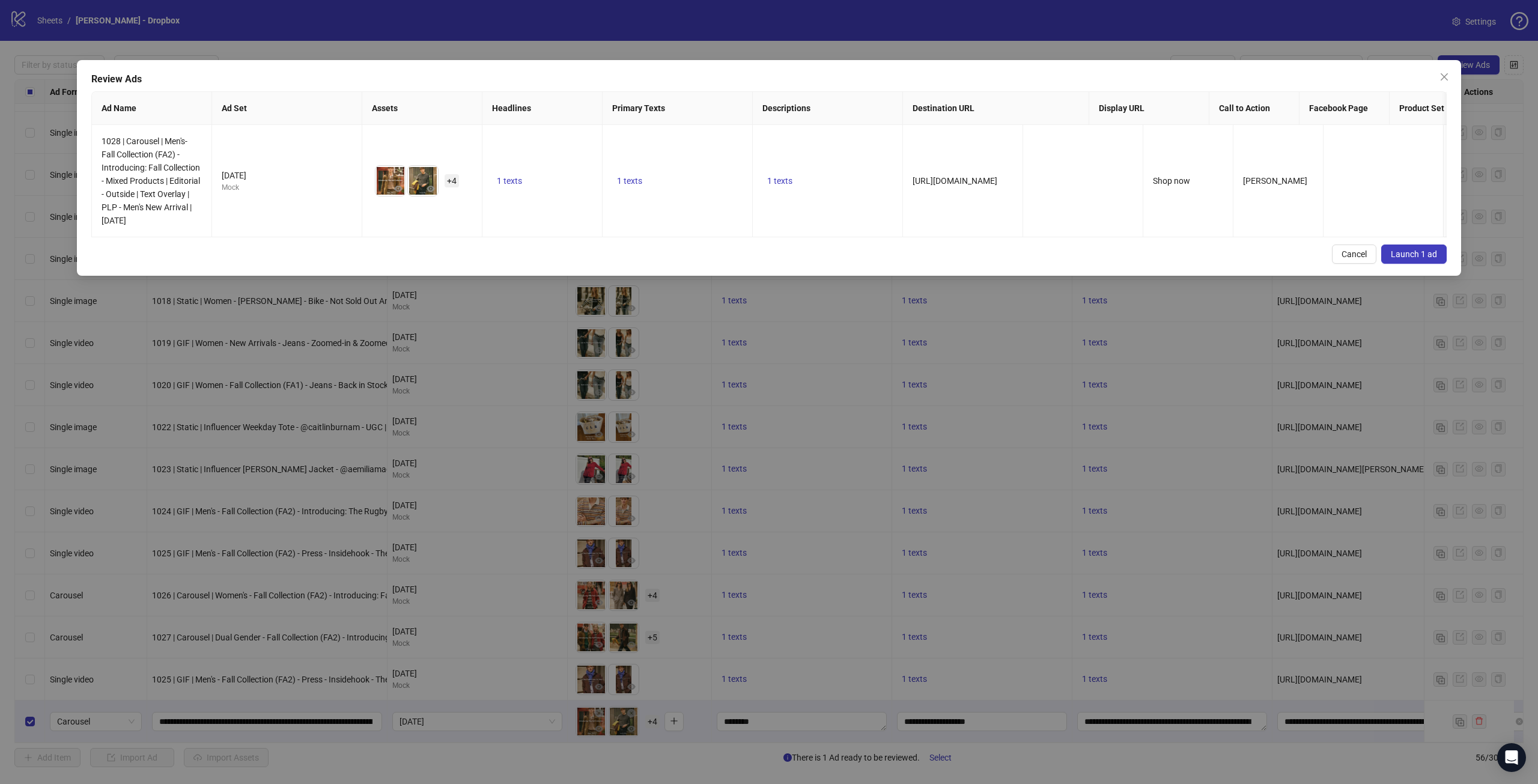
click at [1409, 258] on span "Launch 1 ad" at bounding box center [1414, 254] width 46 height 10
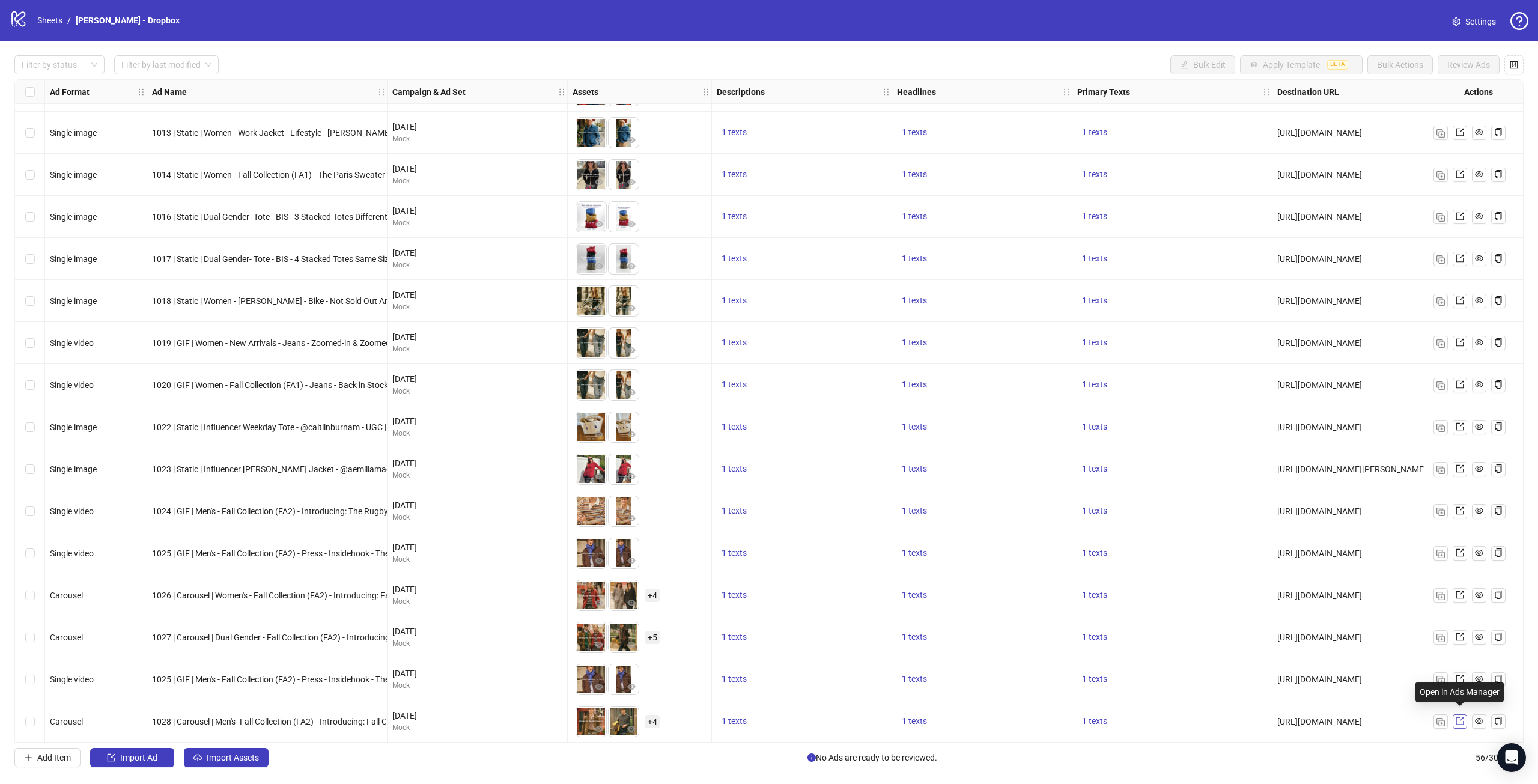
click at [1458, 717] on icon "export" at bounding box center [1460, 721] width 9 height 9
click at [294, 720] on span "1028 | Carousel | Men's- Fall Collection (FA2) - Introducing: Fall Collection -…" at bounding box center [439, 722] width 575 height 10
